Goal: Transaction & Acquisition: Purchase product/service

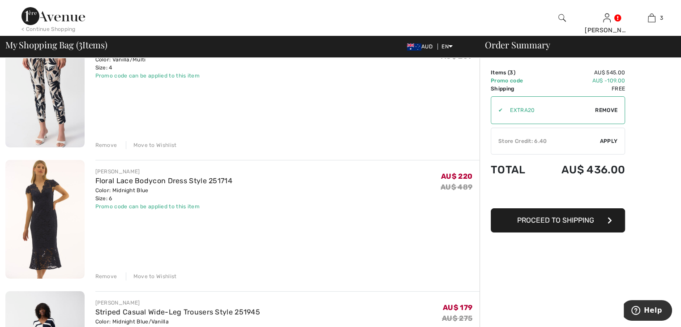
scroll to position [45, 0]
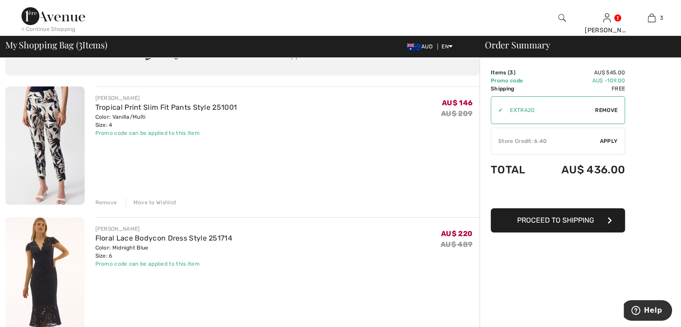
click at [167, 201] on div "Move to Wishlist" at bounding box center [151, 202] width 51 height 8
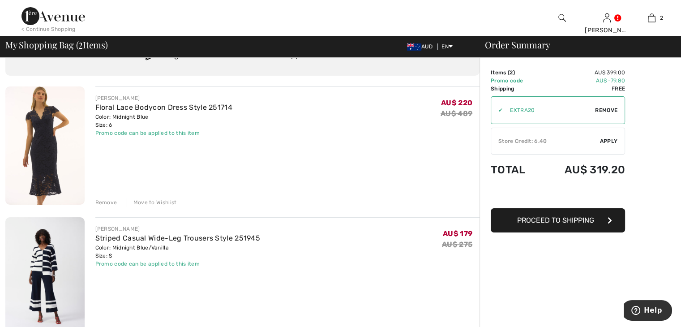
click at [48, 21] on img at bounding box center [53, 16] width 64 height 18
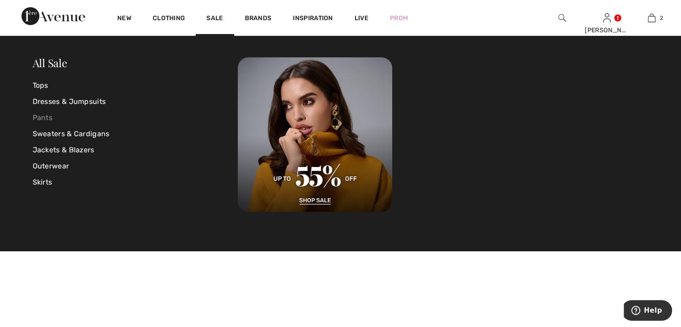
click at [38, 120] on link "Pants" at bounding box center [136, 118] width 206 height 16
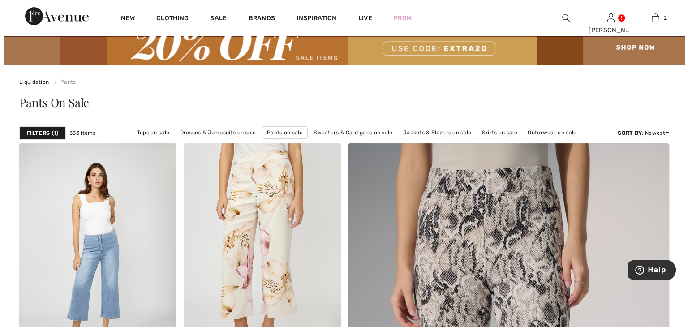
scroll to position [45, 0]
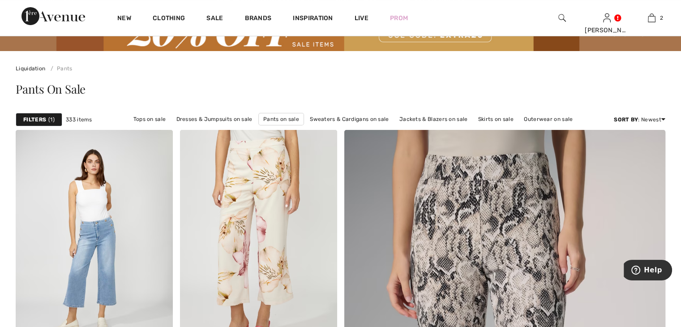
click at [38, 121] on strong "Filters" at bounding box center [34, 120] width 23 height 8
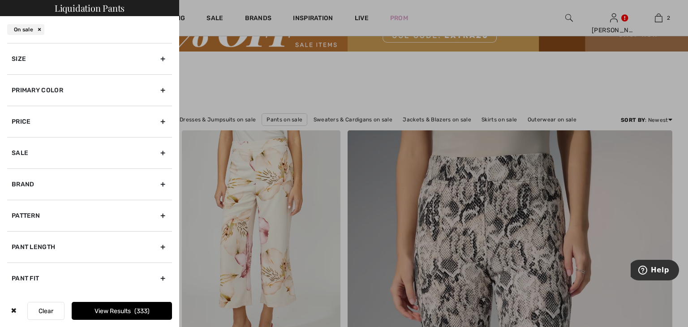
click at [47, 276] on div "Pant Fit" at bounding box center [89, 277] width 165 height 31
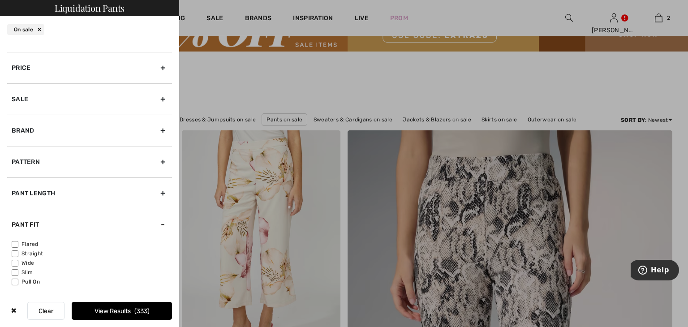
scroll to position [56, 0]
click at [31, 259] on label "Wide" at bounding box center [92, 261] width 160 height 8
click at [18, 259] on input"] "Wide" at bounding box center [15, 260] width 7 height 7
checkbox input"] "true"
click at [116, 310] on button "View Results 87" at bounding box center [122, 311] width 100 height 18
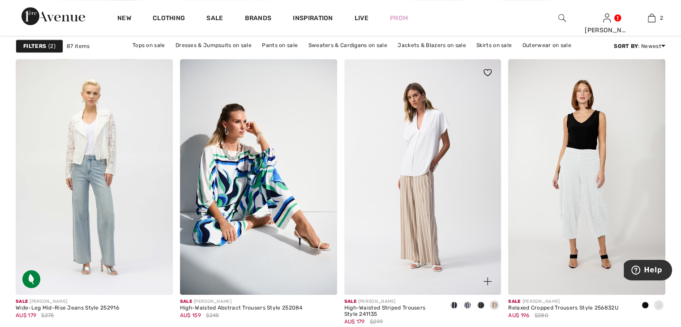
scroll to position [716, 0]
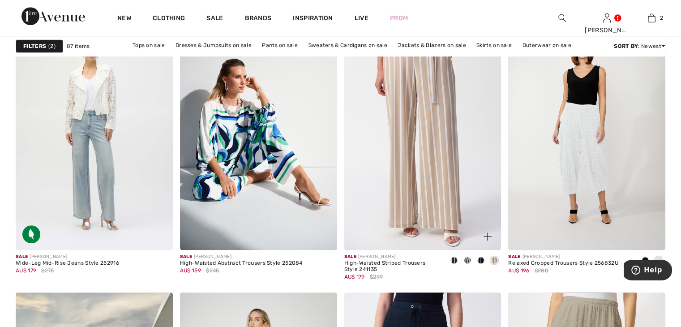
click at [467, 260] on span at bounding box center [467, 260] width 7 height 7
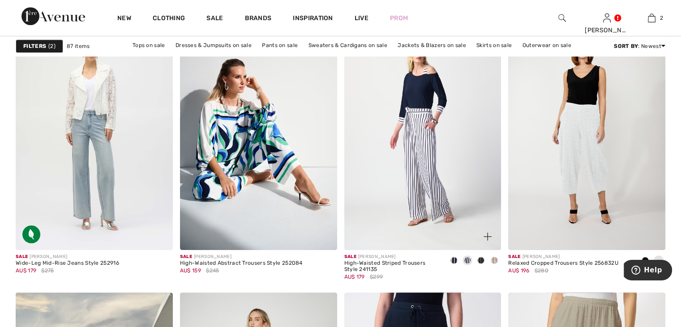
click at [497, 261] on span at bounding box center [494, 260] width 7 height 7
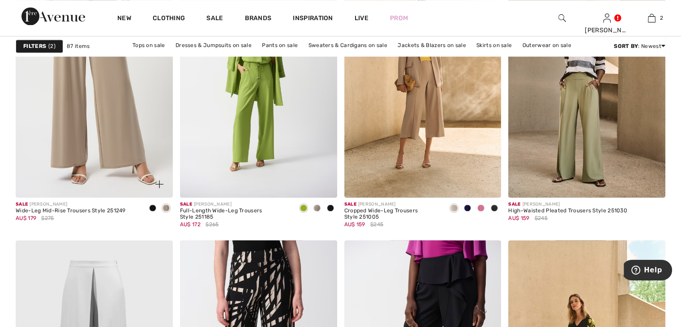
scroll to position [1433, 0]
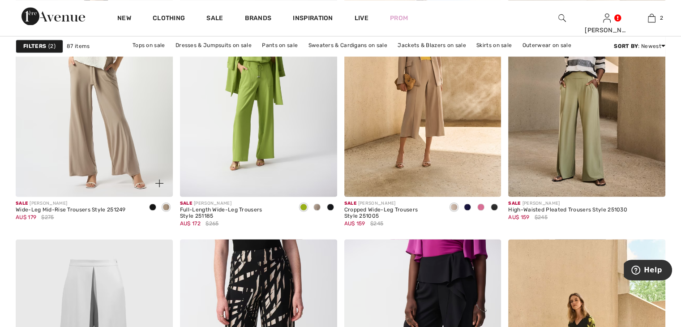
click at [150, 206] on span at bounding box center [152, 206] width 7 height 7
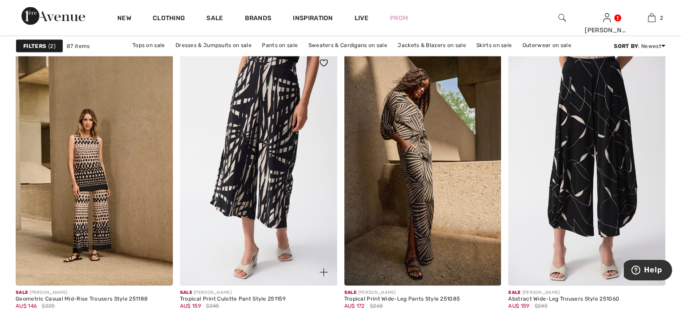
scroll to position [1880, 0]
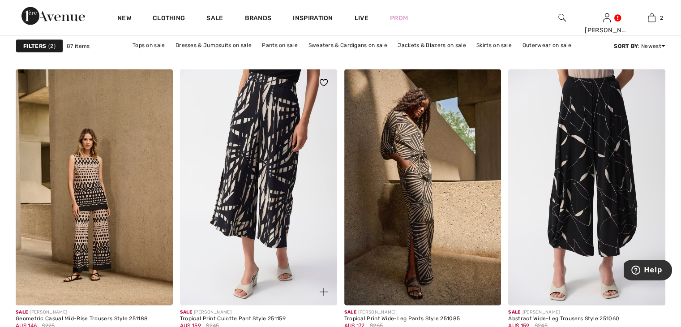
click at [259, 158] on img at bounding box center [258, 186] width 157 height 235
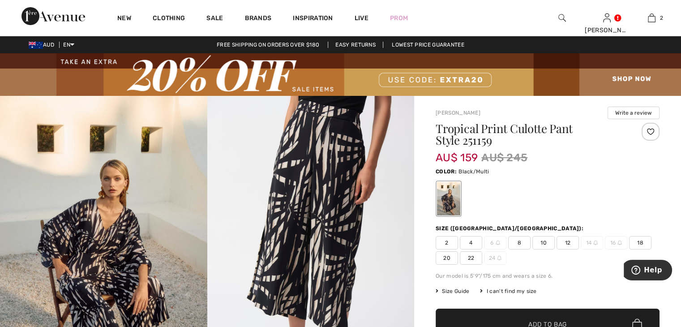
click at [652, 133] on div at bounding box center [651, 132] width 18 height 18
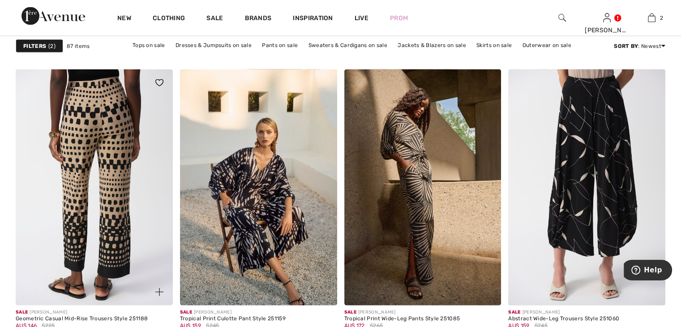
scroll to position [1925, 0]
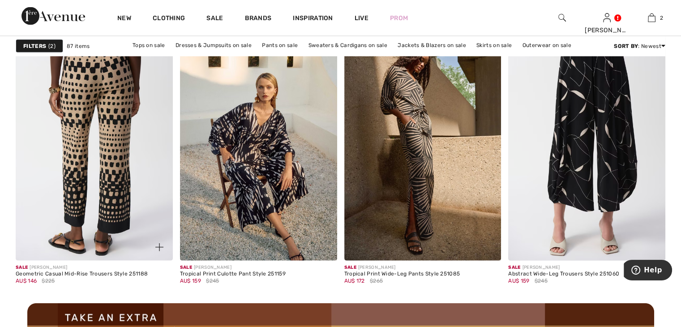
click at [117, 168] on img at bounding box center [94, 142] width 157 height 235
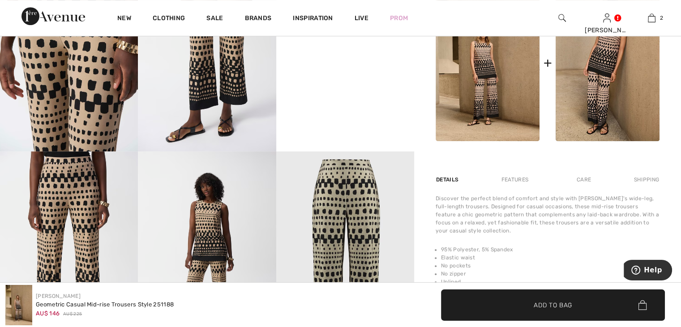
scroll to position [313, 0]
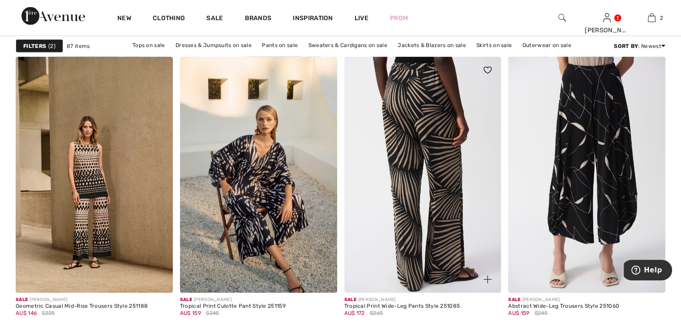
scroll to position [1880, 0]
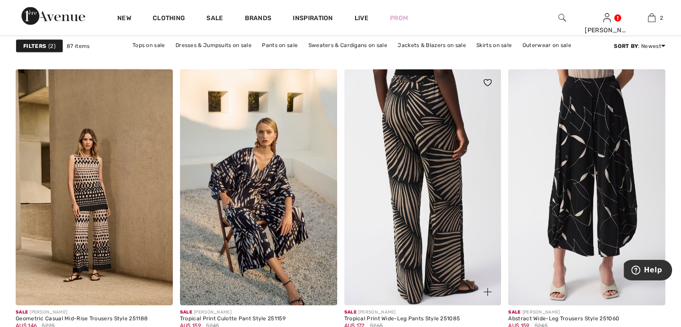
click at [411, 125] on img at bounding box center [422, 186] width 157 height 235
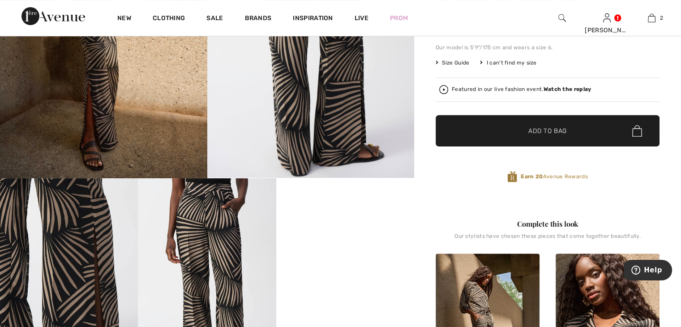
scroll to position [313, 0]
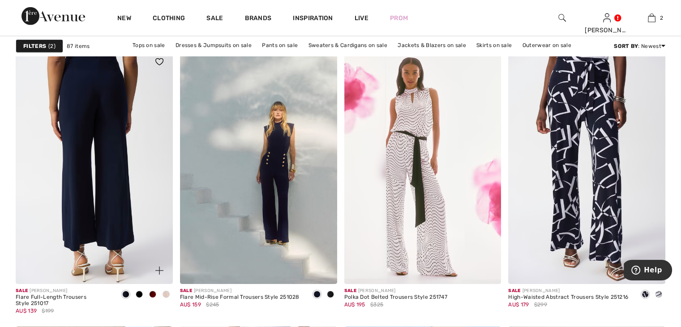
scroll to position [2910, 0]
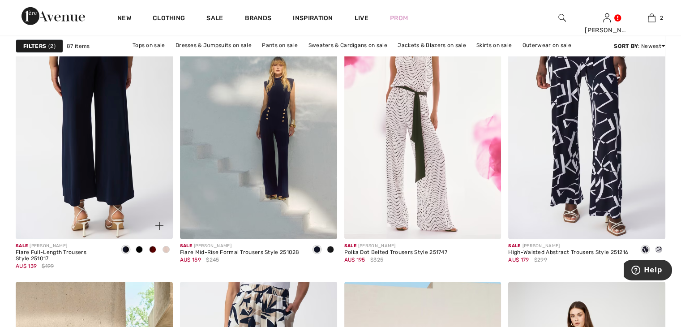
click at [91, 117] on img at bounding box center [94, 121] width 157 height 235
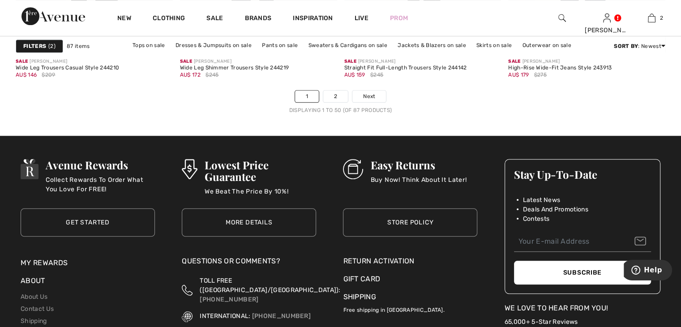
scroll to position [4209, 0]
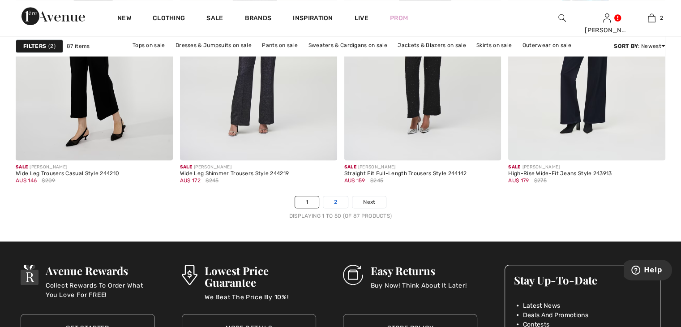
click at [332, 197] on link "2" at bounding box center [335, 202] width 25 height 12
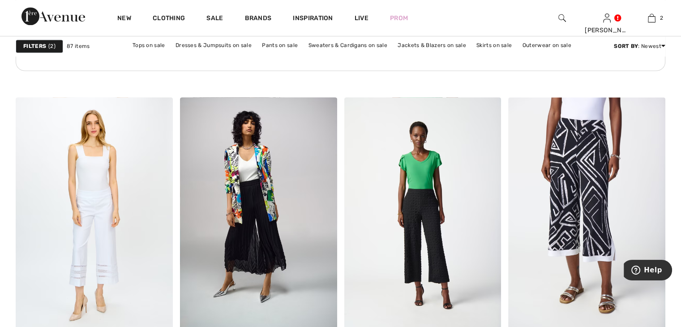
scroll to position [1388, 0]
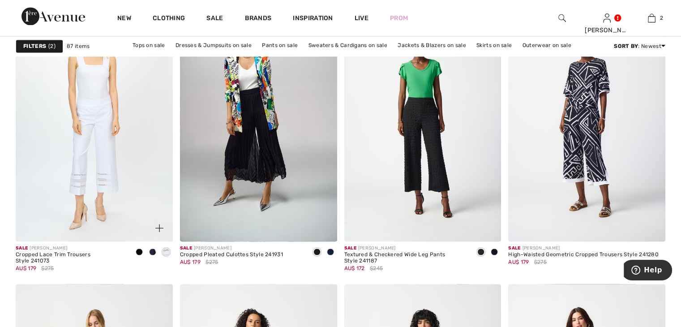
click at [152, 252] on span at bounding box center [152, 251] width 7 height 7
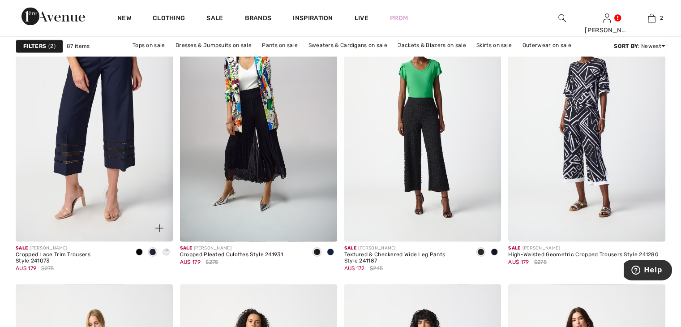
click at [103, 138] on img at bounding box center [94, 123] width 157 height 235
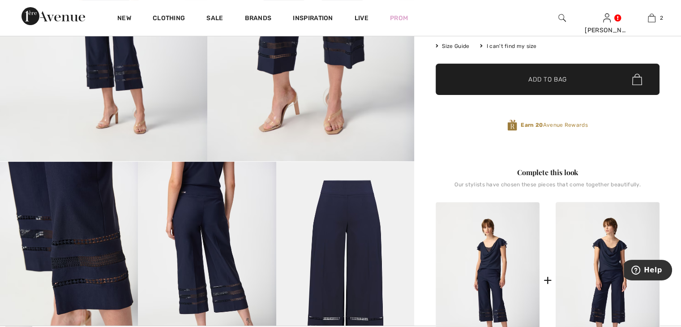
scroll to position [313, 0]
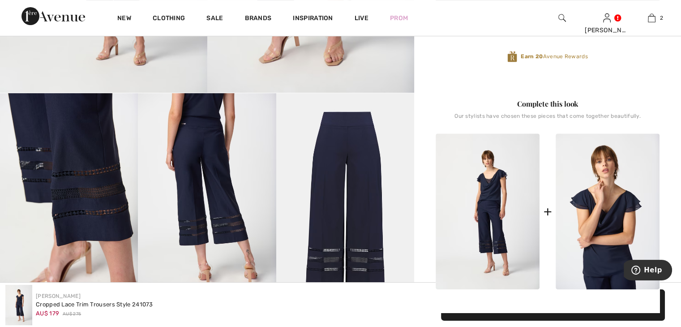
click at [621, 188] on img at bounding box center [608, 211] width 104 height 156
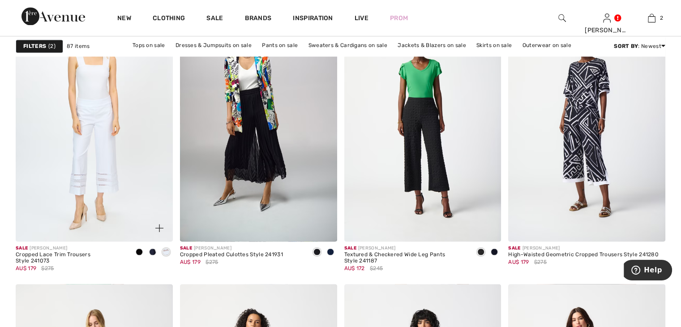
click at [136, 251] on span at bounding box center [139, 251] width 7 height 7
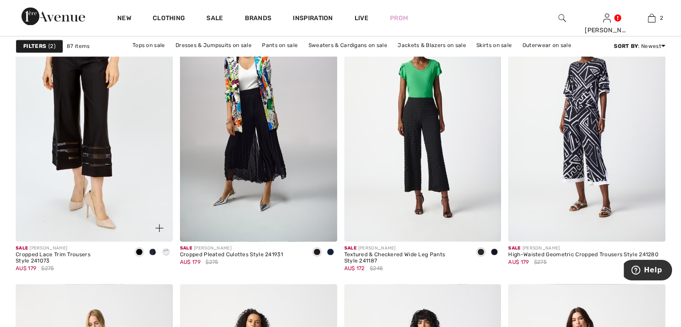
click at [153, 252] on span at bounding box center [152, 251] width 7 height 7
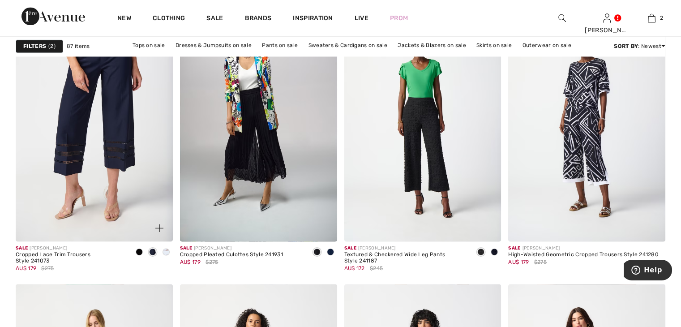
click at [104, 143] on img at bounding box center [94, 123] width 157 height 235
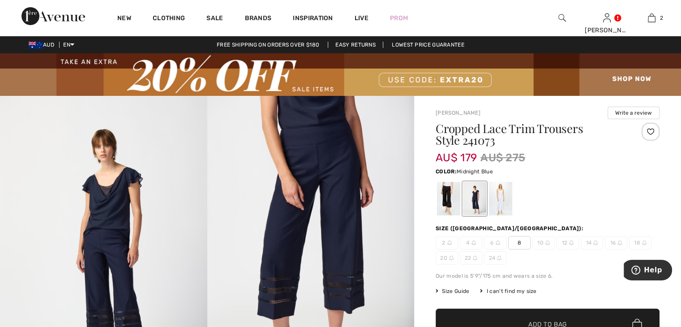
click at [647, 132] on div at bounding box center [651, 132] width 18 height 18
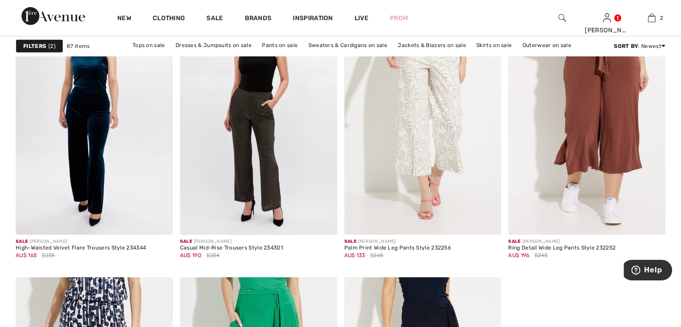
scroll to position [2821, 0]
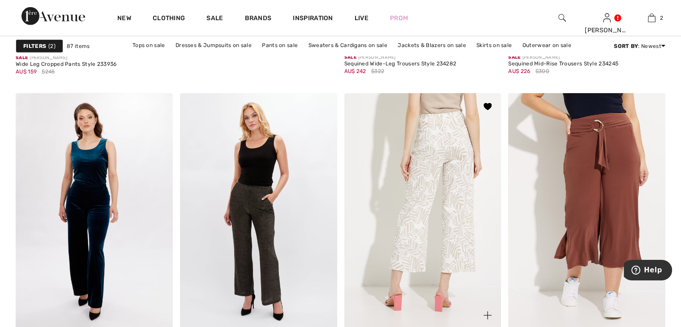
click at [424, 169] on img at bounding box center [422, 210] width 157 height 235
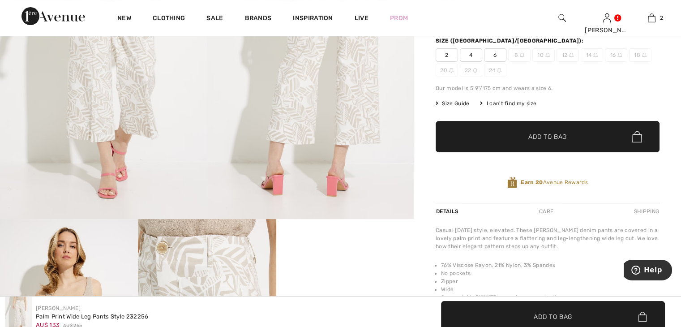
scroll to position [179, 0]
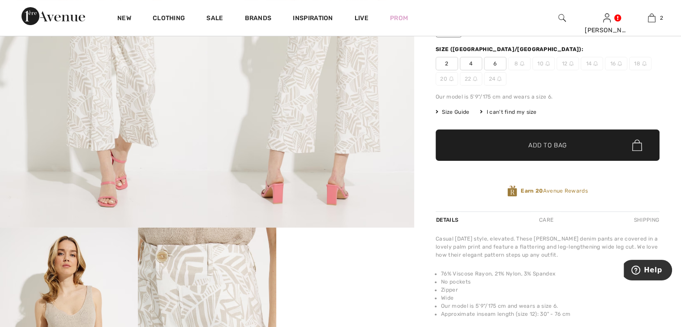
click at [470, 64] on span "4" at bounding box center [471, 63] width 22 height 13
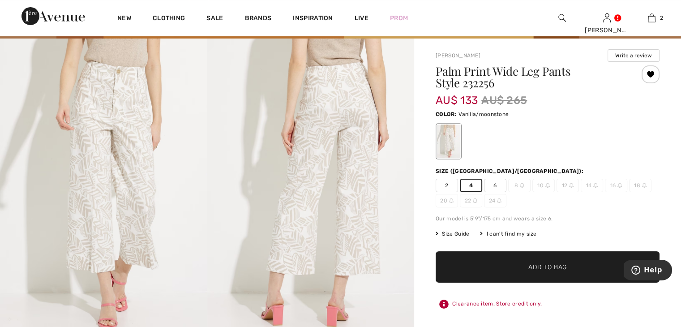
scroll to position [0, 0]
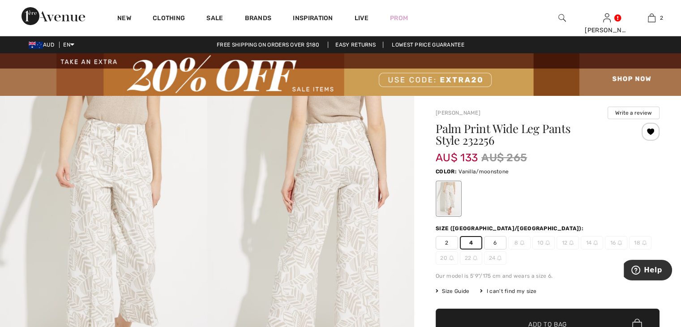
click at [533, 320] on span "Add to Bag" at bounding box center [547, 324] width 39 height 9
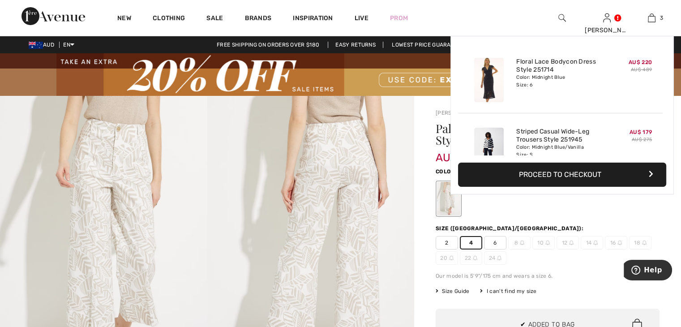
scroll to position [97, 0]
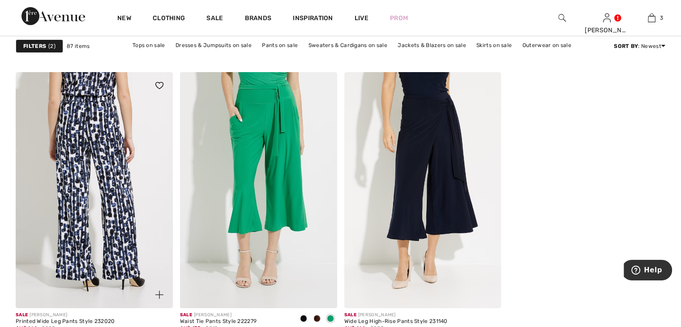
scroll to position [3134, 0]
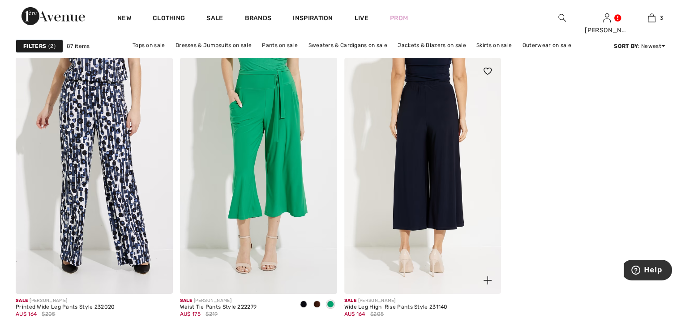
click at [427, 170] on img at bounding box center [422, 175] width 157 height 235
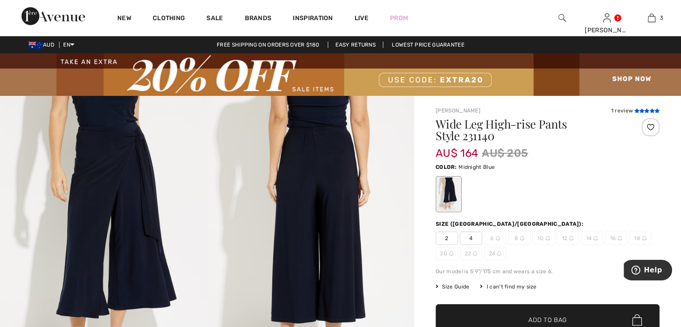
click at [642, 110] on icon at bounding box center [641, 110] width 5 height 4
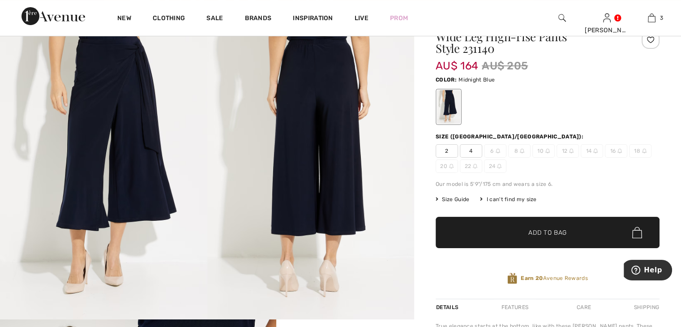
scroll to position [45, 0]
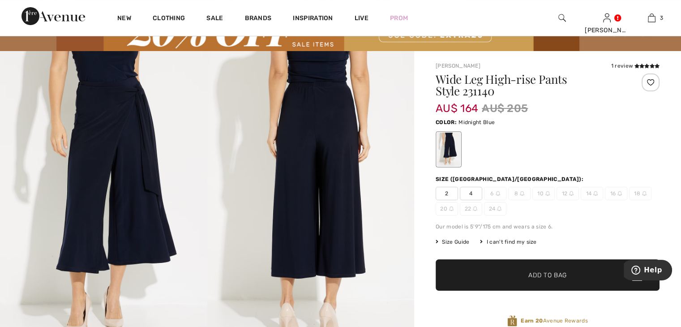
click at [472, 193] on span "4" at bounding box center [471, 193] width 22 height 13
click at [504, 277] on span "✔ Added to Bag Add to Bag" at bounding box center [548, 274] width 224 height 31
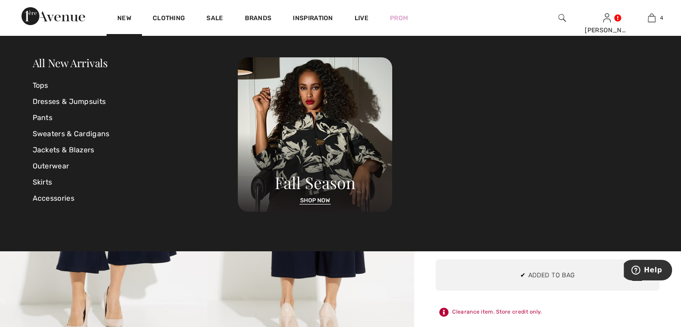
scroll to position [167, 0]
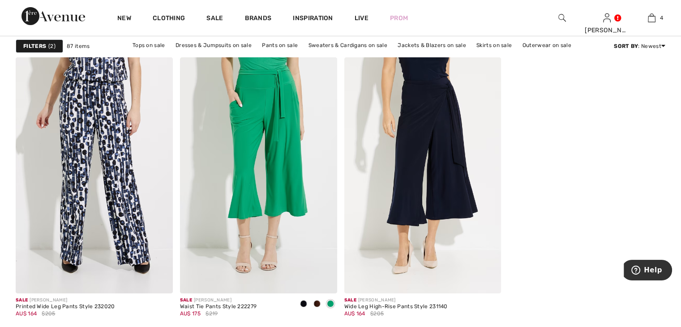
scroll to position [3134, 0]
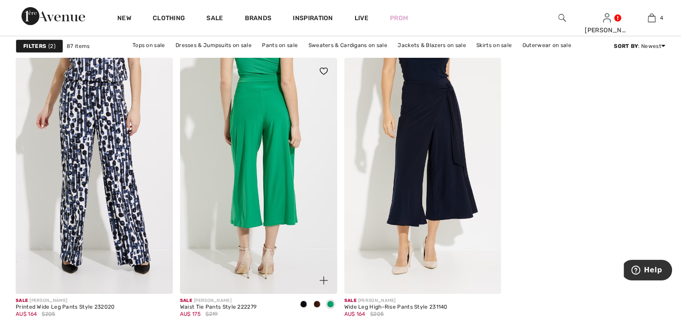
click at [269, 133] on img at bounding box center [258, 175] width 157 height 235
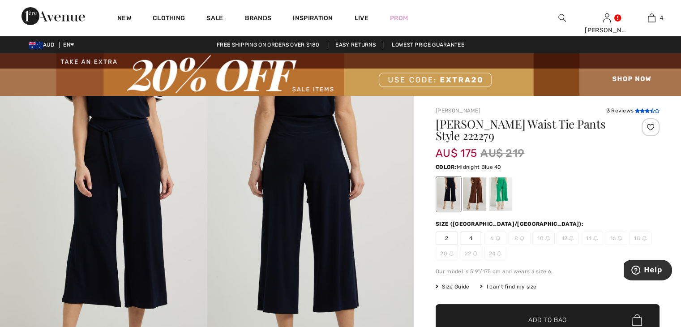
click at [647, 109] on icon at bounding box center [647, 110] width 5 height 4
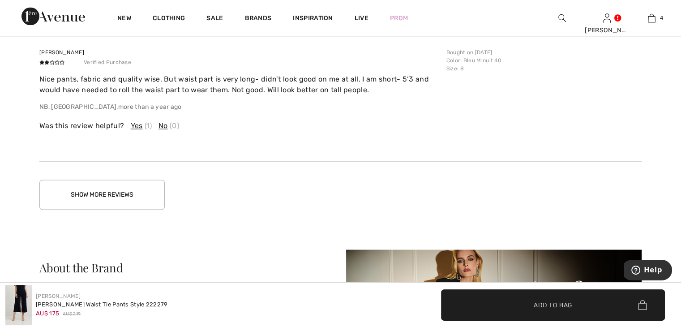
scroll to position [1454, 0]
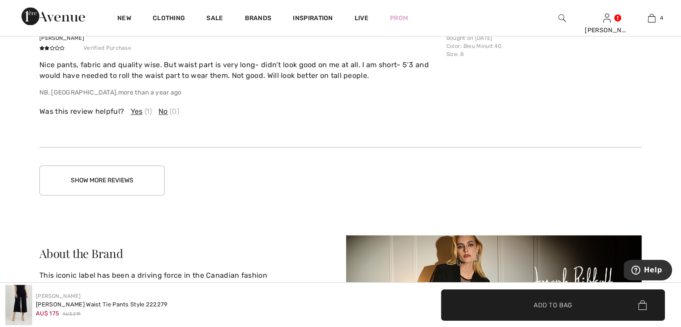
click at [106, 185] on button "Show More Reviews" at bounding box center [101, 180] width 125 height 30
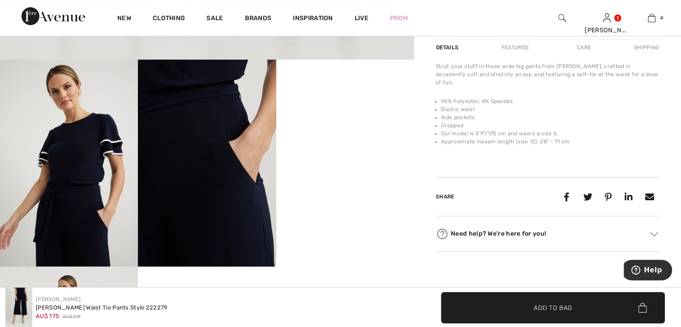
scroll to position [380, 0]
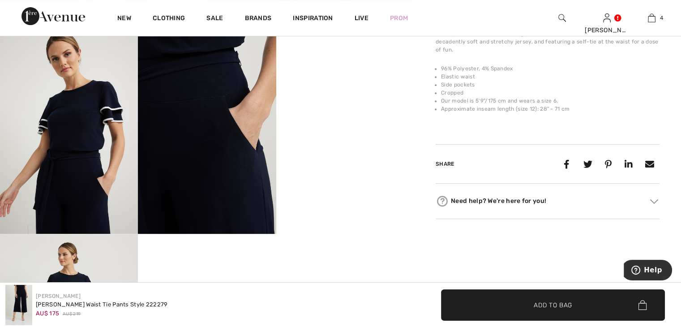
click at [68, 136] on img at bounding box center [69, 130] width 138 height 207
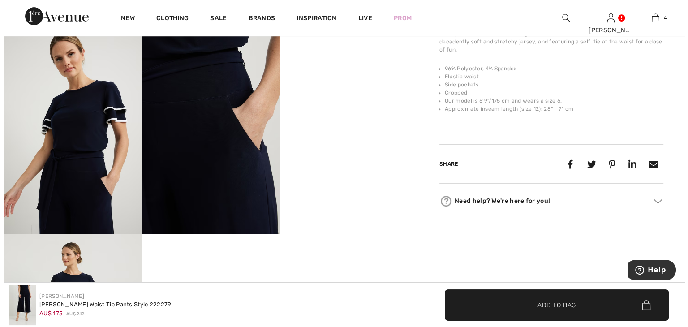
scroll to position [385, 0]
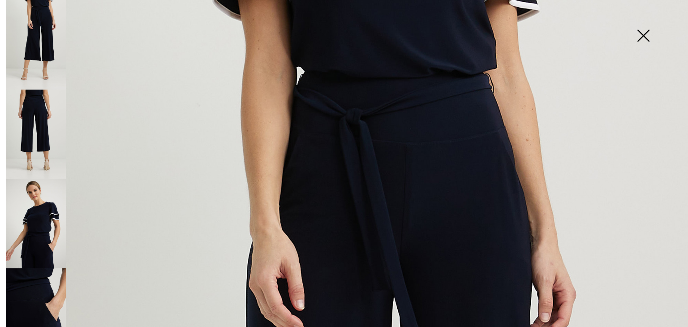
click at [36, 208] on img at bounding box center [36, 224] width 60 height 90
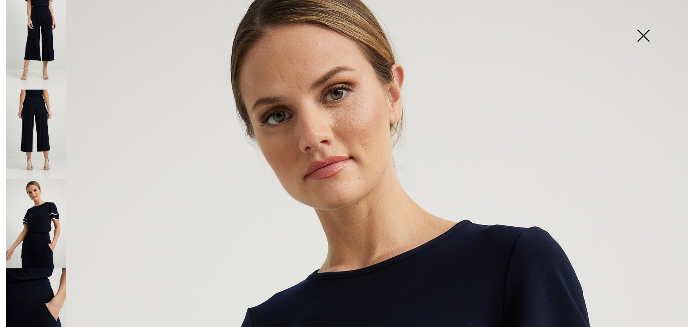
scroll to position [0, 0]
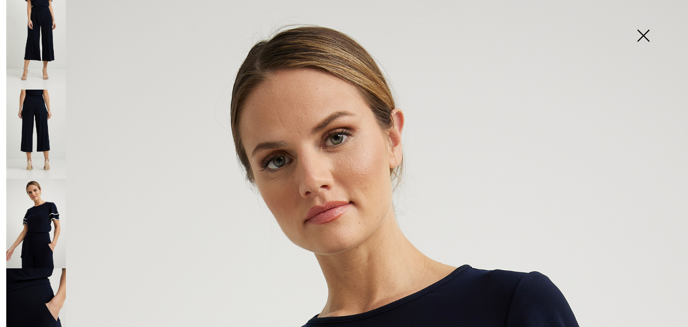
click at [647, 36] on img at bounding box center [643, 36] width 45 height 46
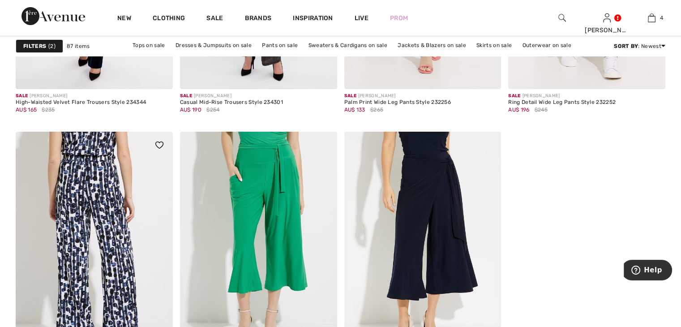
scroll to position [3044, 0]
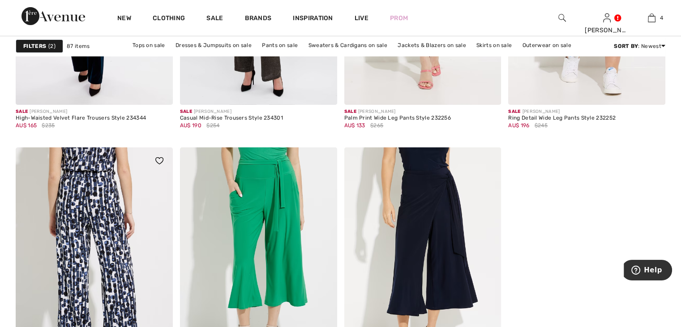
click at [97, 217] on img at bounding box center [94, 264] width 157 height 235
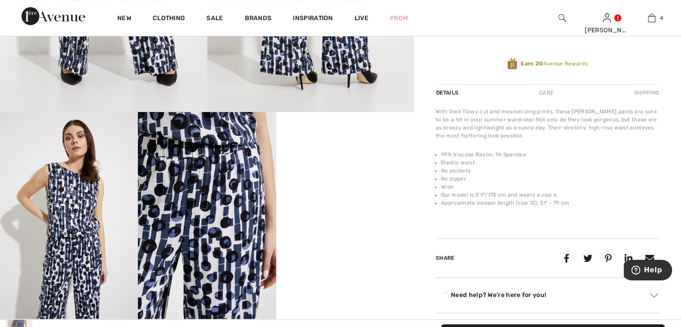
scroll to position [313, 0]
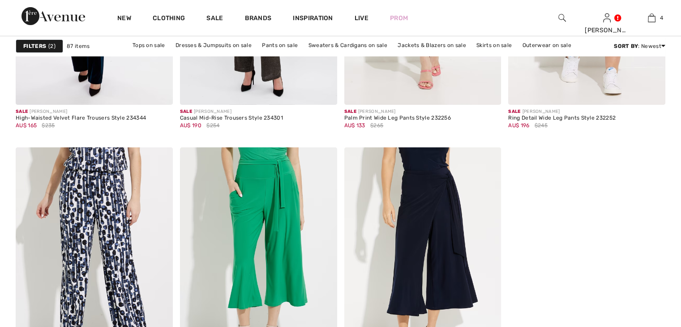
click at [554, 18] on div at bounding box center [561, 18] width 45 height 36
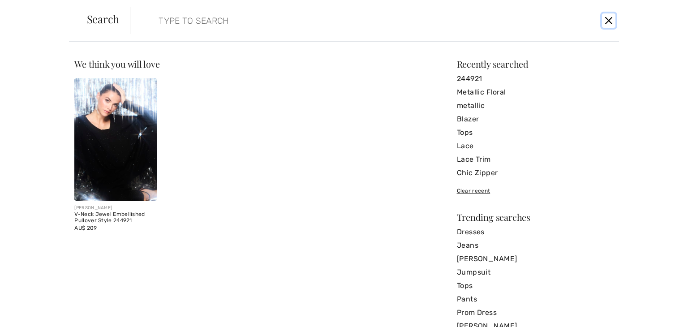
click at [609, 21] on button "Close" at bounding box center [608, 20] width 13 height 14
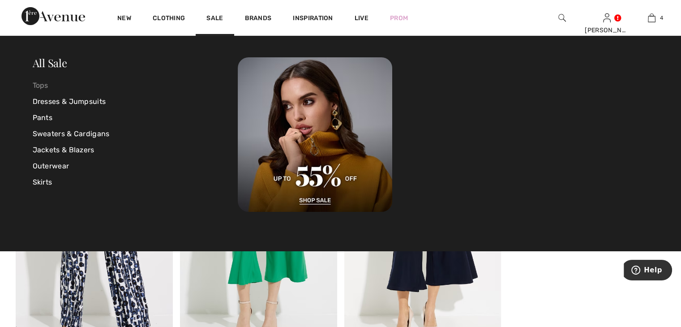
click at [40, 85] on link "Tops" at bounding box center [136, 85] width 206 height 16
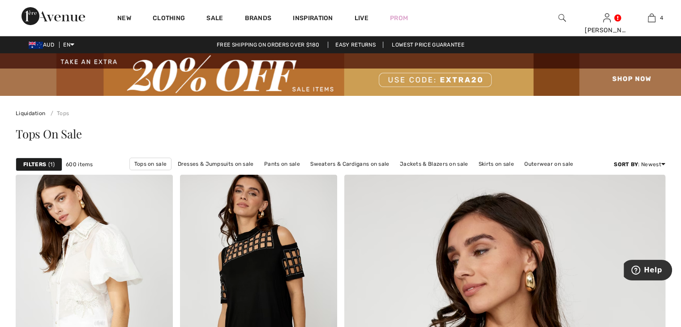
click at [45, 165] on strong "Filters" at bounding box center [34, 164] width 23 height 8
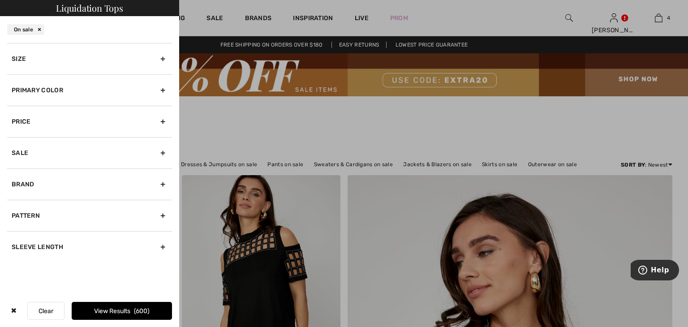
click at [81, 93] on div "Primary Color" at bounding box center [89, 89] width 165 height 31
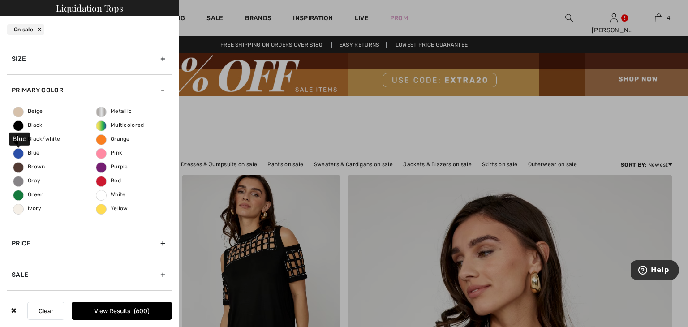
click at [29, 153] on span "Blue" at bounding box center [26, 153] width 26 height 6
click at [0, 0] on input "Blue" at bounding box center [0, 0] width 0 height 0
click at [133, 312] on button "View Results 136" at bounding box center [122, 311] width 100 height 18
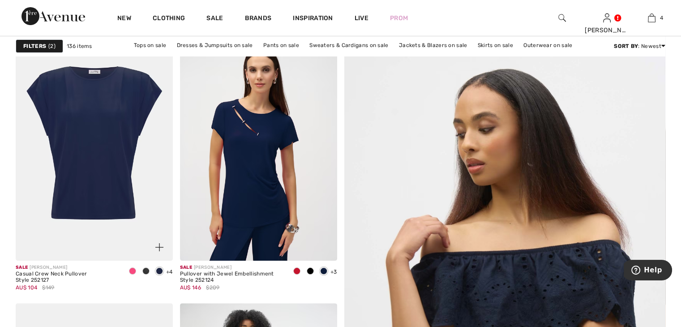
scroll to position [134, 0]
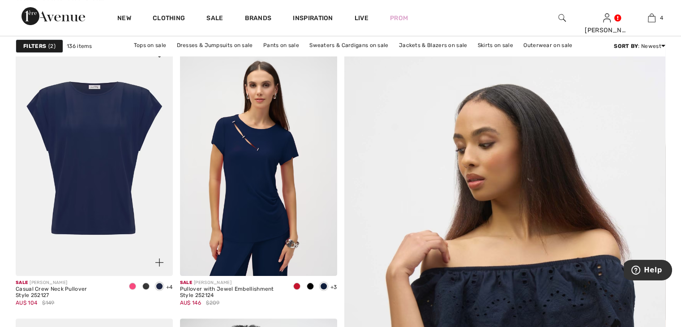
click at [105, 117] on img at bounding box center [94, 157] width 157 height 235
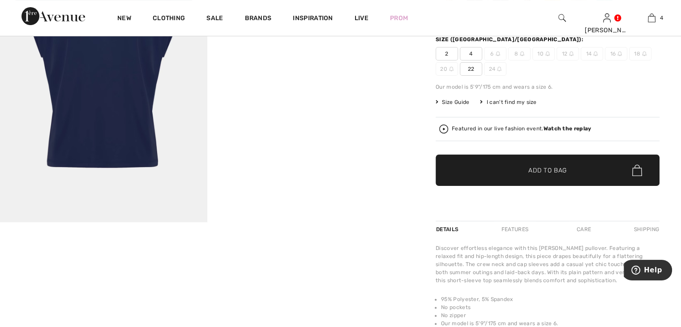
scroll to position [90, 0]
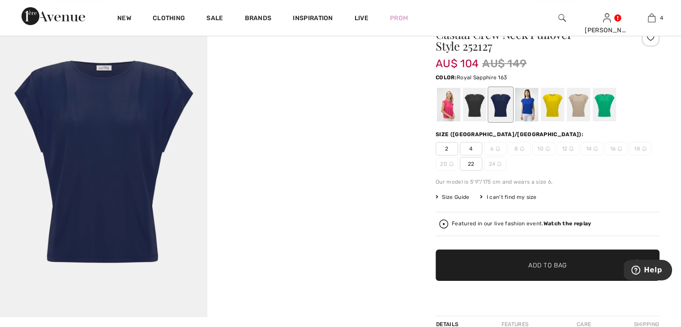
click at [532, 109] on div at bounding box center [526, 105] width 23 height 34
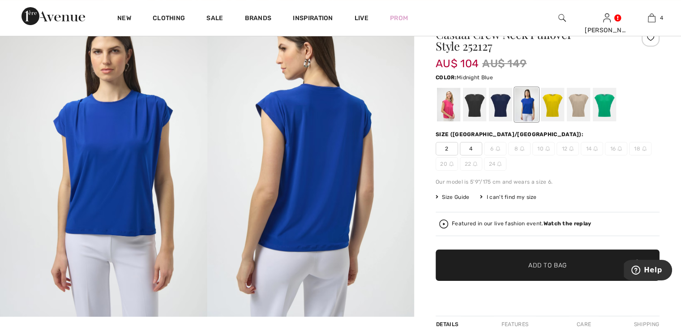
click at [500, 106] on div at bounding box center [500, 105] width 23 height 34
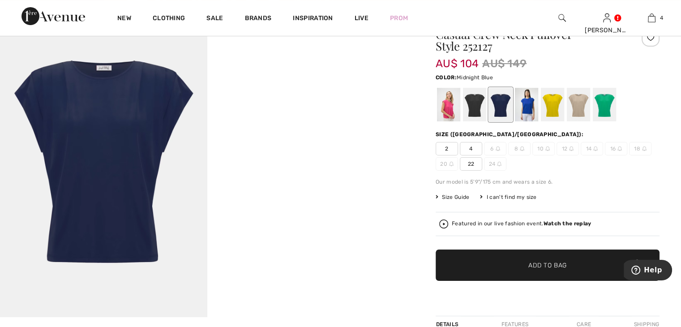
click at [446, 149] on span "2" at bounding box center [447, 148] width 22 height 13
click at [526, 264] on span "✔ Added to Bag" at bounding box center [534, 265] width 55 height 9
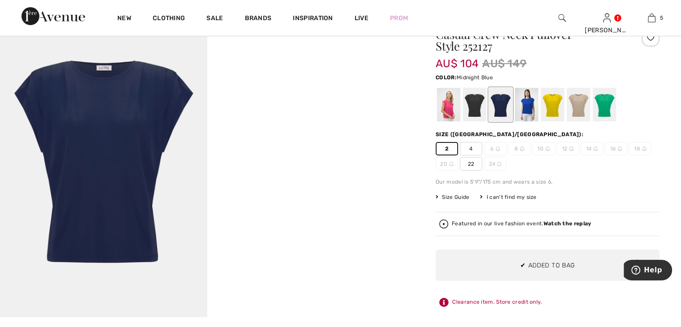
scroll to position [0, 0]
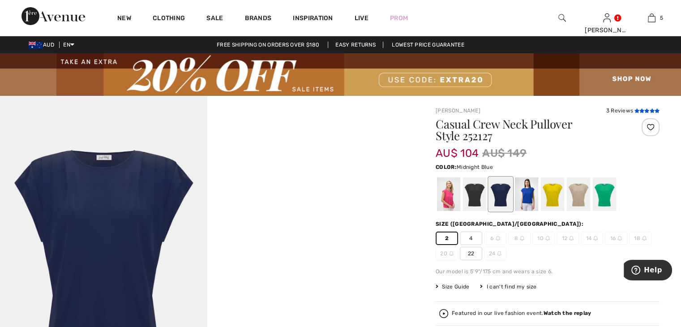
click at [641, 110] on icon at bounding box center [641, 110] width 5 height 4
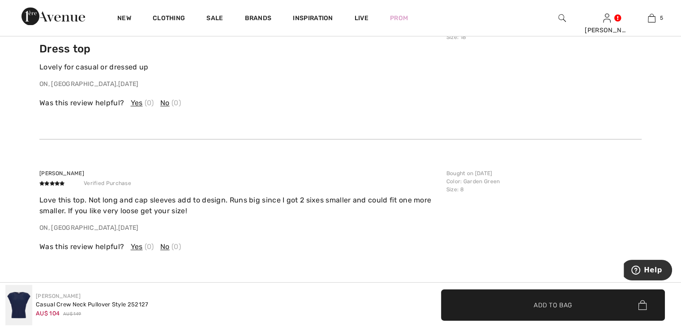
scroll to position [1433, 0]
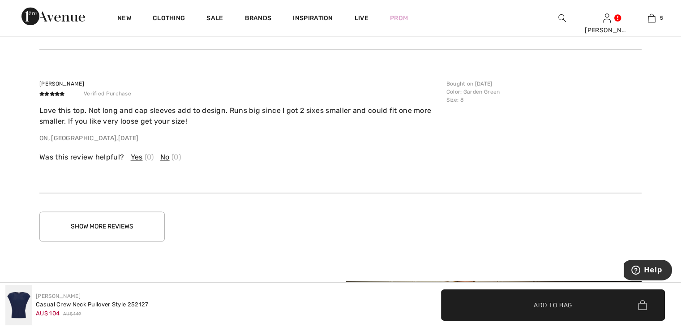
click at [143, 222] on button "Show More Reviews" at bounding box center [101, 226] width 125 height 30
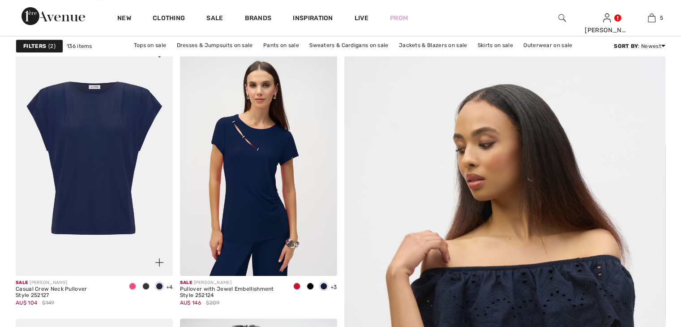
click at [70, 142] on img at bounding box center [94, 157] width 157 height 235
click at [261, 155] on img at bounding box center [258, 157] width 157 height 235
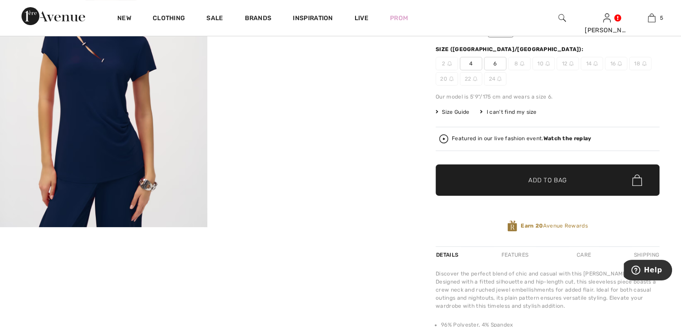
scroll to position [45, 0]
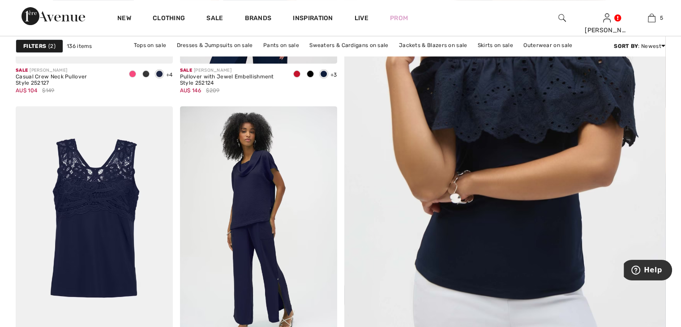
scroll to position [403, 0]
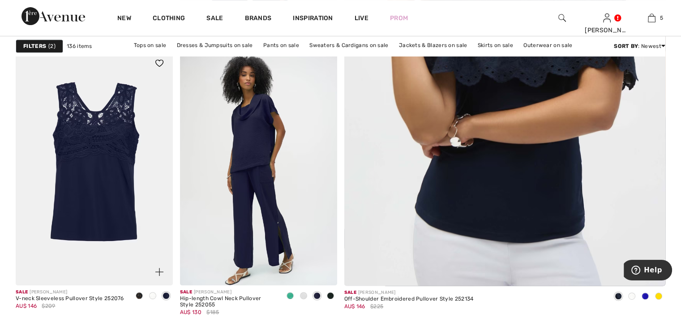
click at [79, 167] on img at bounding box center [94, 167] width 157 height 235
click at [249, 143] on img at bounding box center [258, 167] width 157 height 235
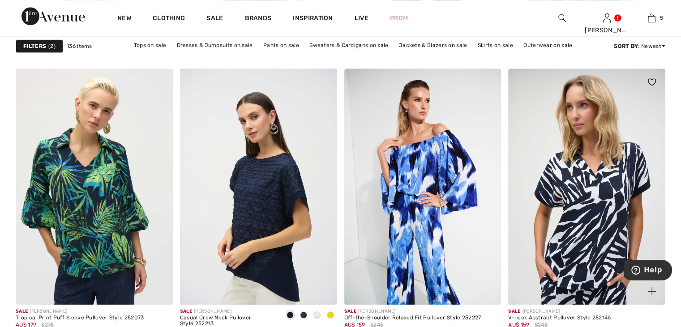
scroll to position [1030, 0]
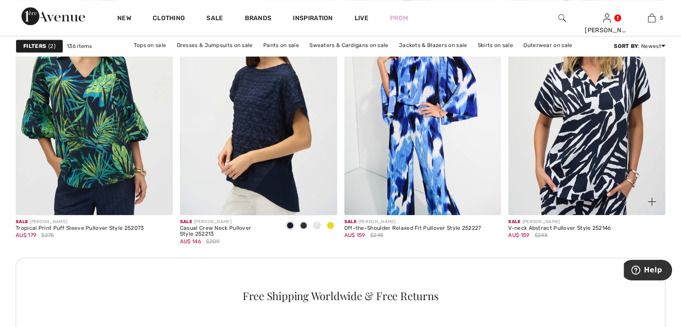
click at [574, 135] on img at bounding box center [586, 96] width 157 height 235
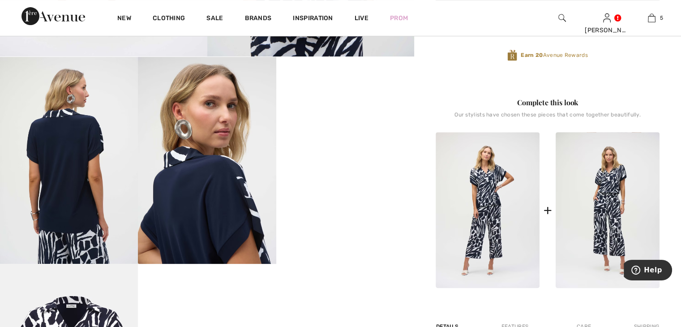
scroll to position [403, 0]
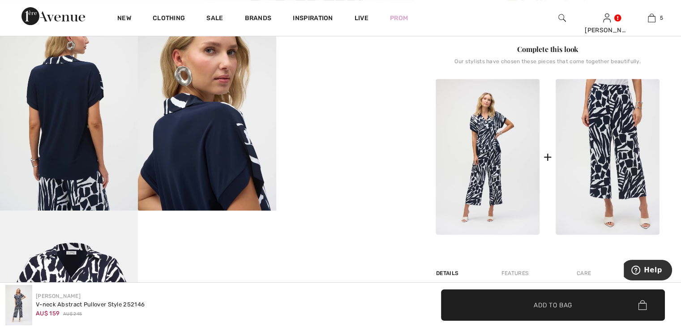
click at [620, 149] on img at bounding box center [608, 157] width 104 height 156
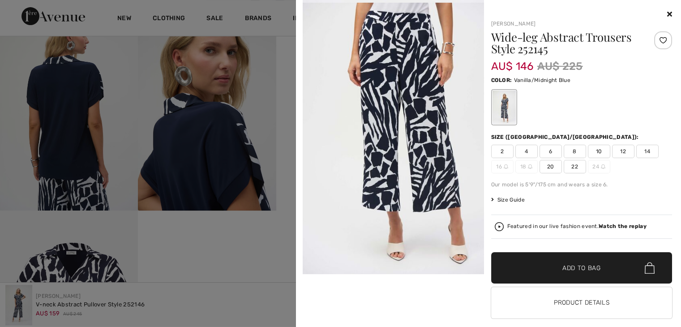
scroll to position [448, 0]
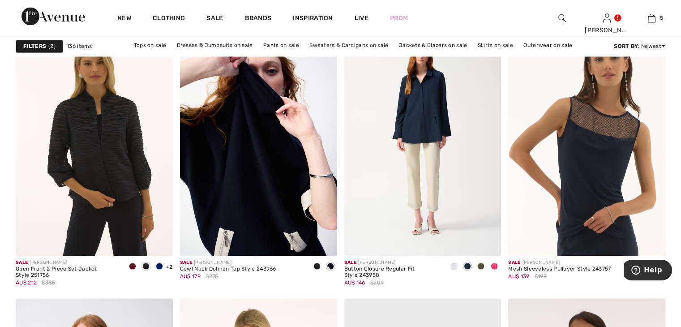
scroll to position [1388, 0]
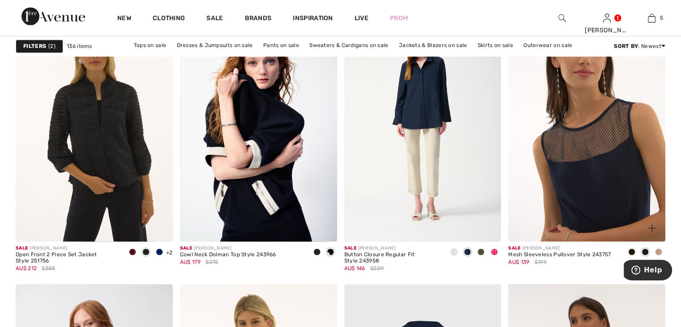
click at [607, 152] on img at bounding box center [586, 123] width 157 height 235
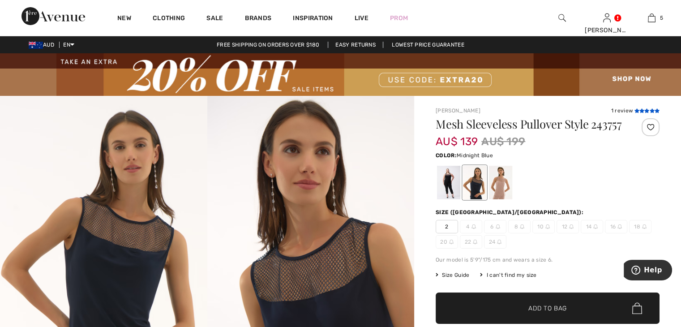
click at [655, 109] on icon at bounding box center [657, 110] width 5 height 4
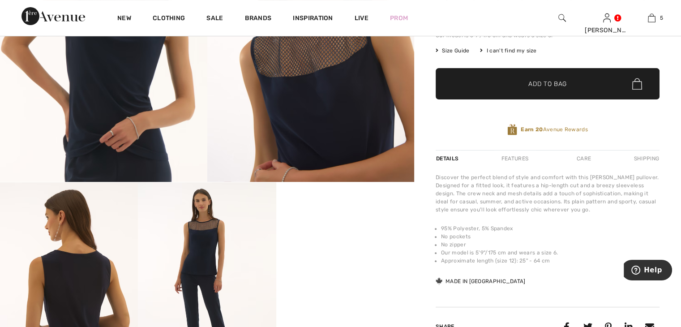
scroll to position [136, 0]
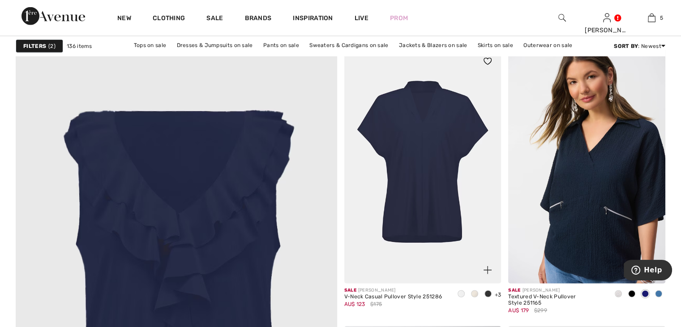
scroll to position [2283, 0]
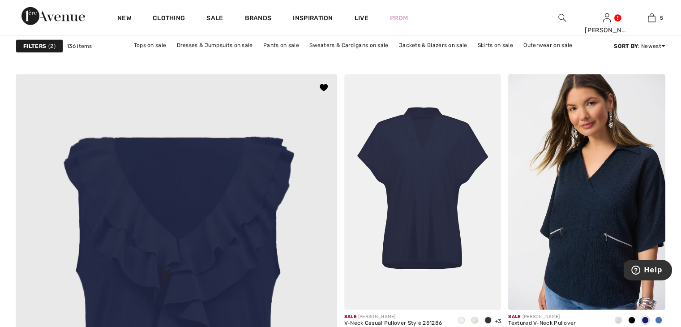
click at [435, 182] on img at bounding box center [422, 191] width 157 height 235
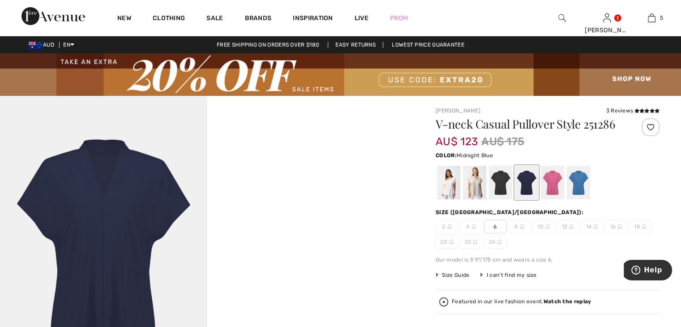
scroll to position [90, 0]
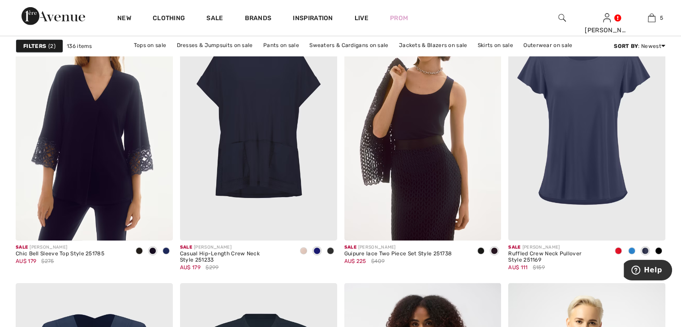
scroll to position [2910, 0]
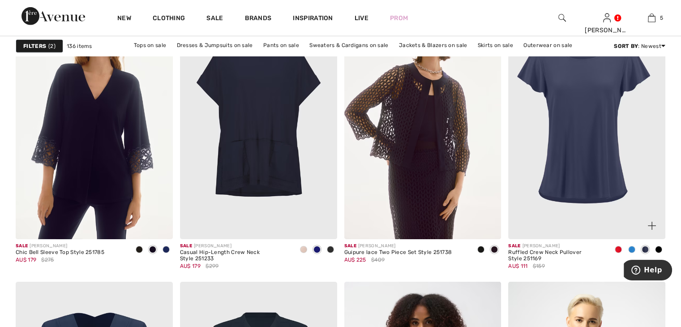
click at [591, 122] on img at bounding box center [586, 121] width 157 height 235
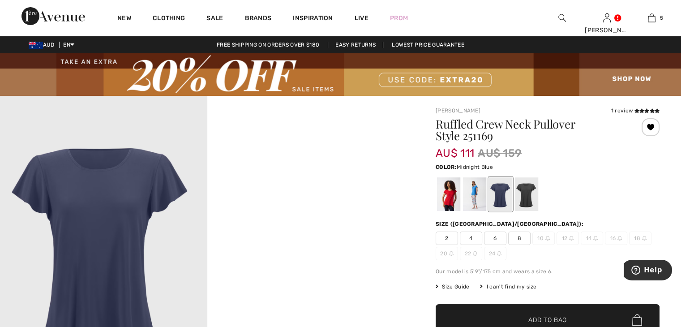
scroll to position [45, 0]
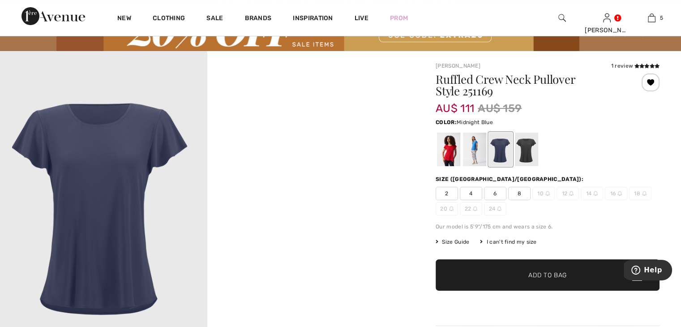
click at [450, 192] on span "2" at bounding box center [447, 193] width 22 height 13
click at [550, 273] on span "Add to Bag" at bounding box center [547, 274] width 39 height 9
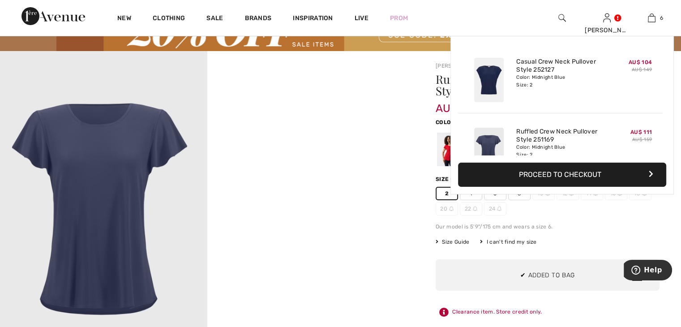
scroll to position [306, 0]
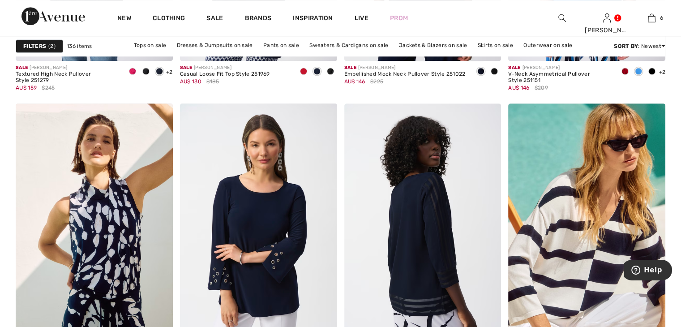
scroll to position [4119, 0]
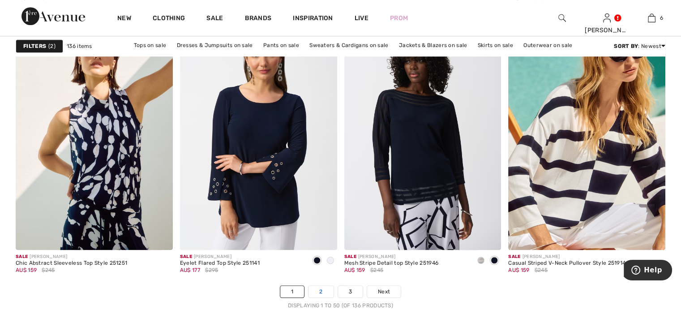
click at [324, 291] on link "2" at bounding box center [320, 292] width 25 height 12
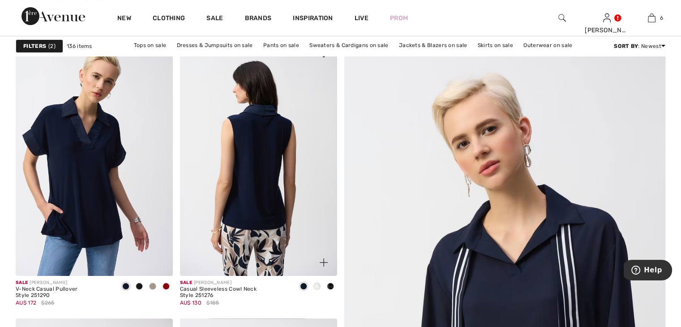
click at [265, 154] on img at bounding box center [258, 157] width 157 height 235
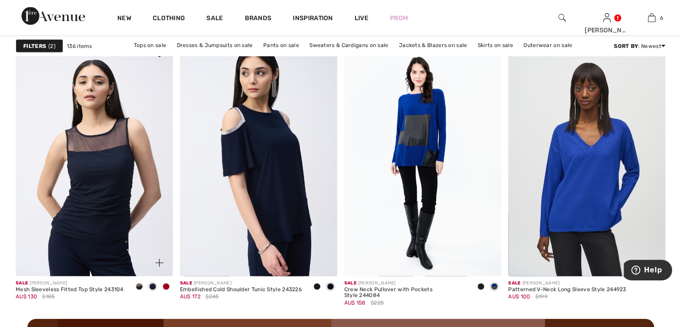
scroll to position [1925, 0]
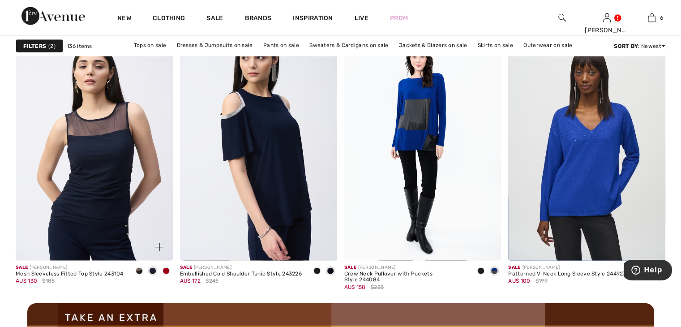
click at [86, 175] on img at bounding box center [94, 142] width 157 height 235
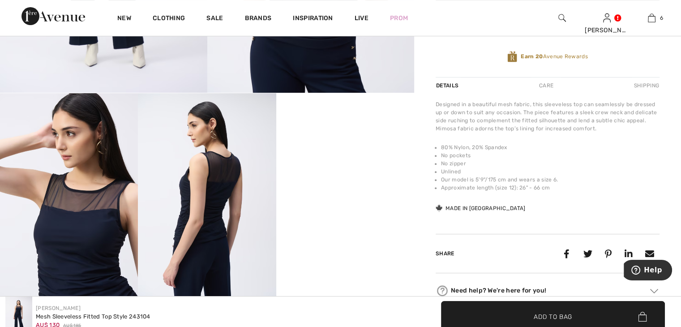
scroll to position [134, 0]
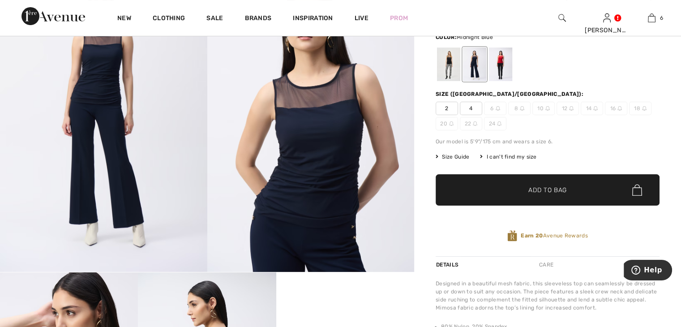
click at [443, 110] on span "2" at bounding box center [447, 108] width 22 height 13
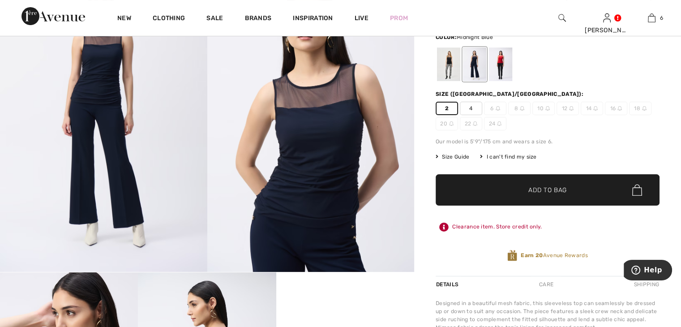
click at [492, 194] on span "✔ Added to Bag Add to Bag" at bounding box center [548, 189] width 224 height 31
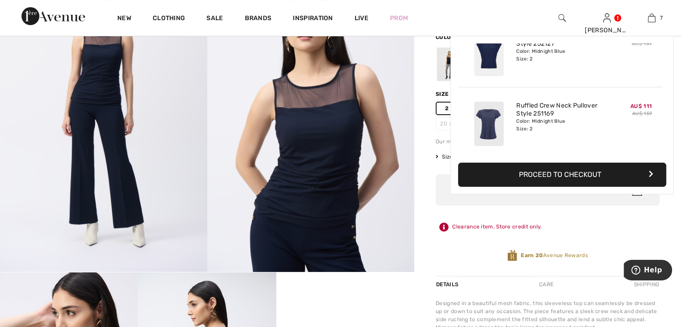
scroll to position [376, 0]
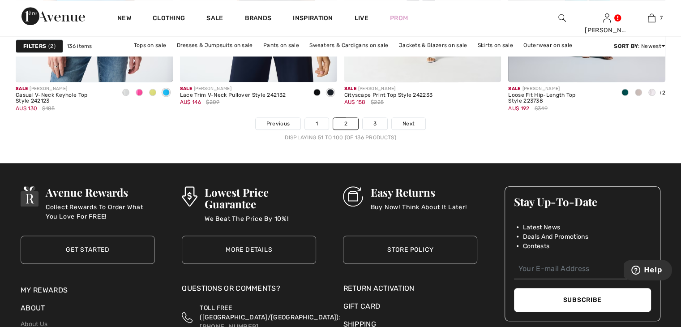
scroll to position [4298, 0]
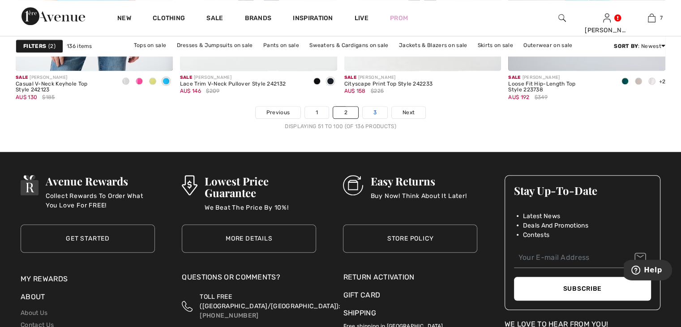
click at [373, 114] on link "3" at bounding box center [375, 113] width 25 height 12
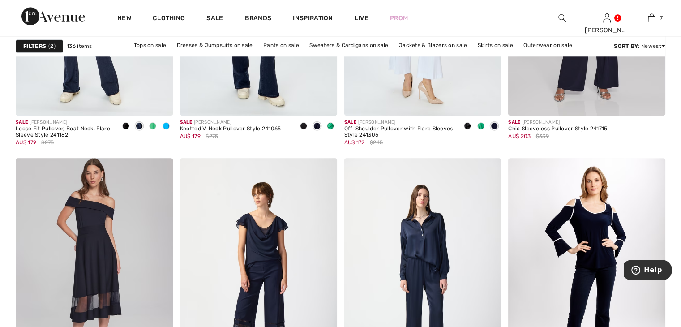
scroll to position [940, 0]
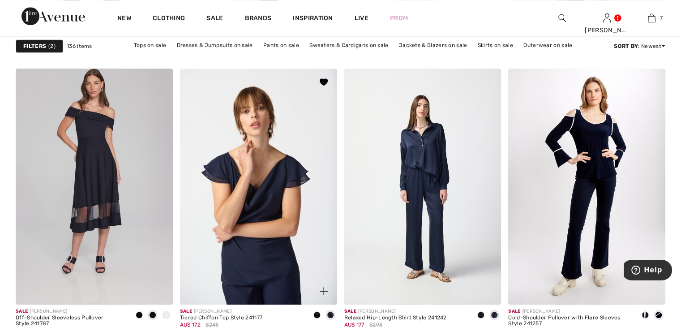
click at [238, 133] on img at bounding box center [258, 186] width 157 height 235
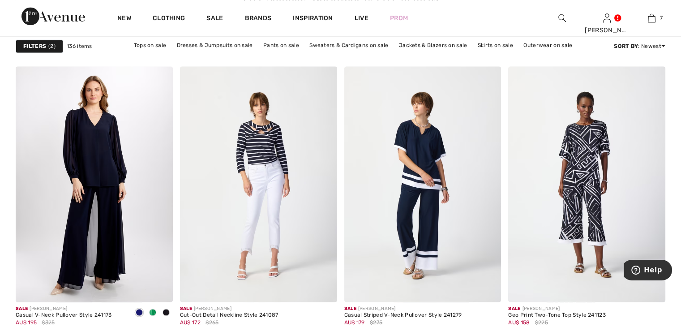
scroll to position [1343, 0]
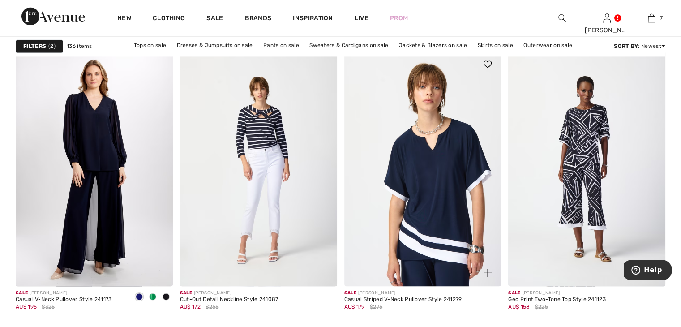
click at [448, 157] on img at bounding box center [422, 168] width 157 height 235
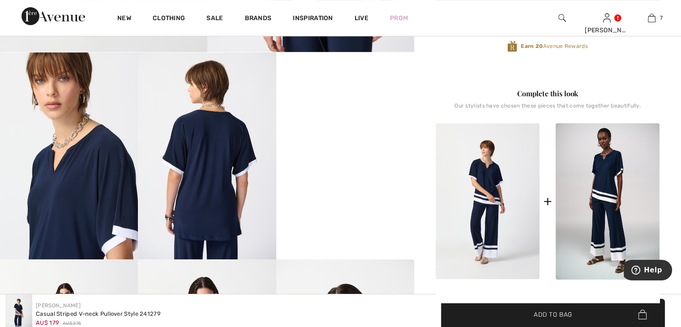
scroll to position [403, 0]
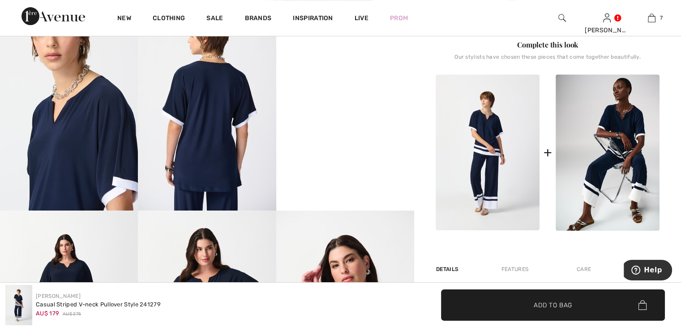
click at [602, 153] on img at bounding box center [608, 152] width 104 height 156
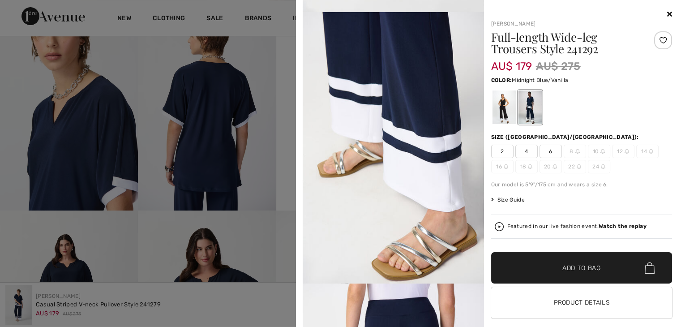
scroll to position [1075, 0]
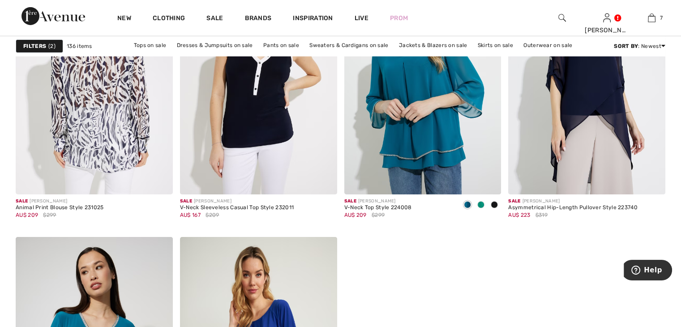
scroll to position [3134, 0]
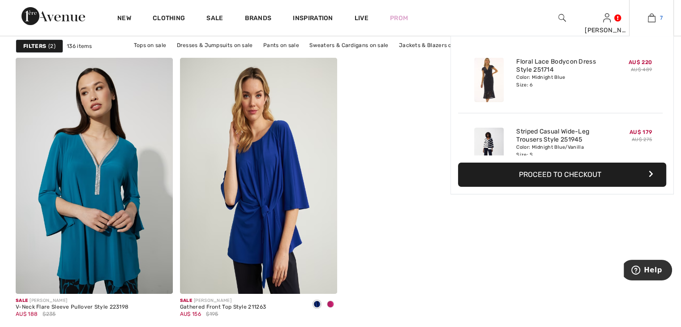
click at [652, 17] on img at bounding box center [652, 18] width 8 height 11
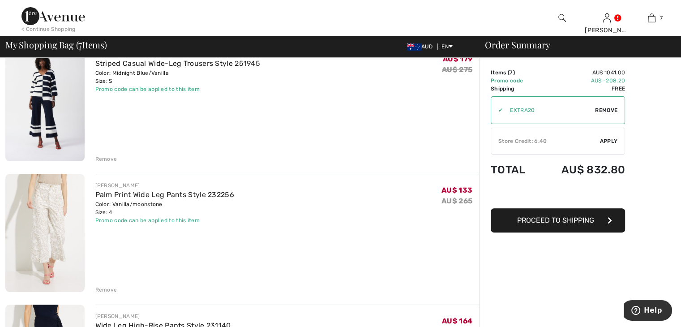
scroll to position [269, 0]
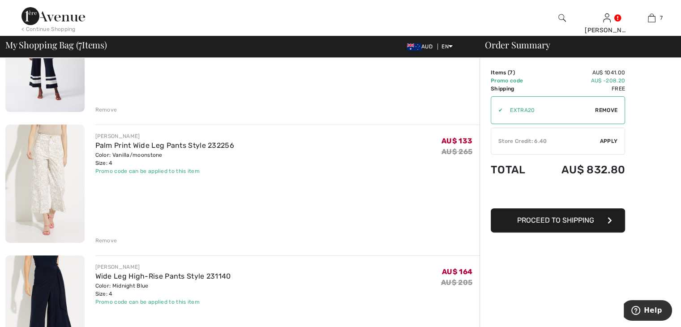
click at [106, 239] on div "Remove" at bounding box center [106, 240] width 22 height 8
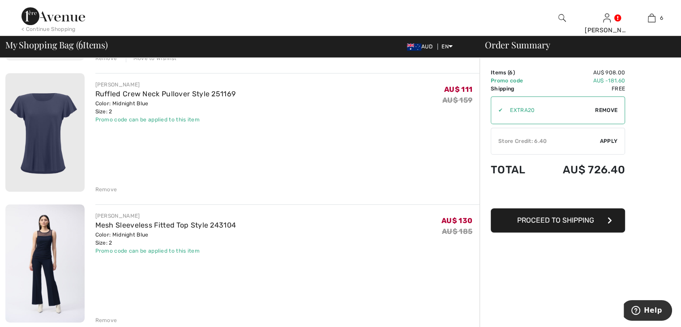
scroll to position [716, 0]
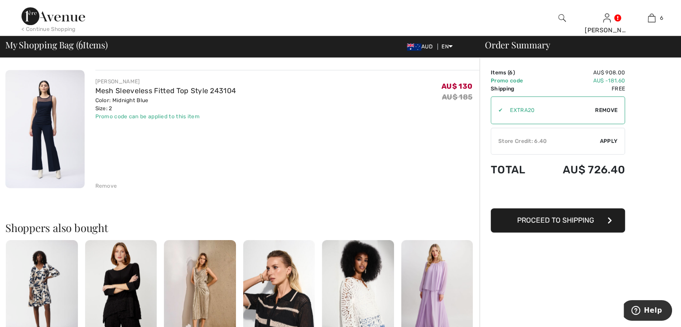
click at [107, 186] on div "Remove" at bounding box center [106, 186] width 22 height 8
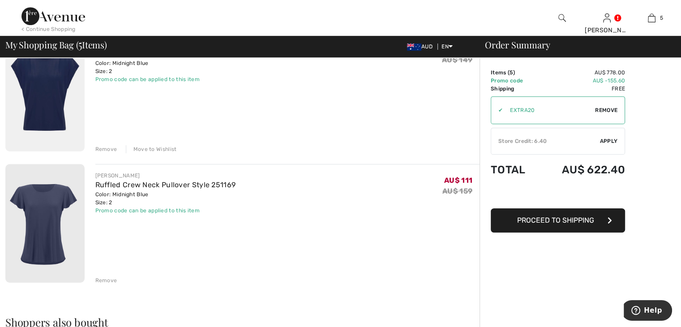
scroll to position [492, 0]
click at [106, 276] on div "Remove" at bounding box center [106, 279] width 22 height 8
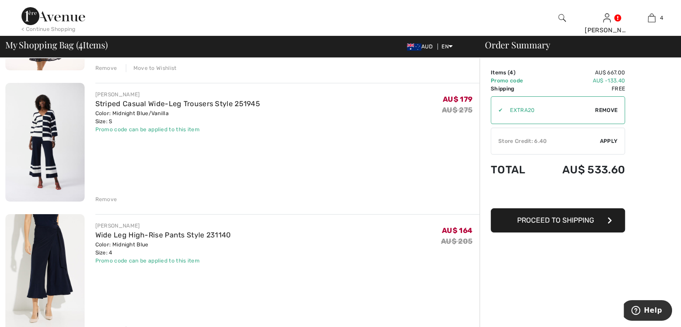
scroll to position [269, 0]
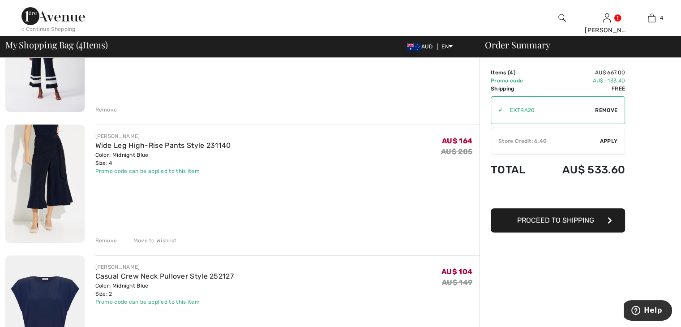
click at [166, 241] on div "Move to Wishlist" at bounding box center [151, 240] width 51 height 8
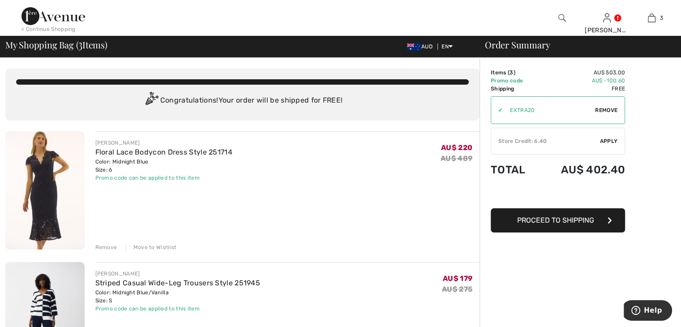
scroll to position [0, 0]
click at [152, 246] on div "Move to Wishlist" at bounding box center [151, 247] width 51 height 8
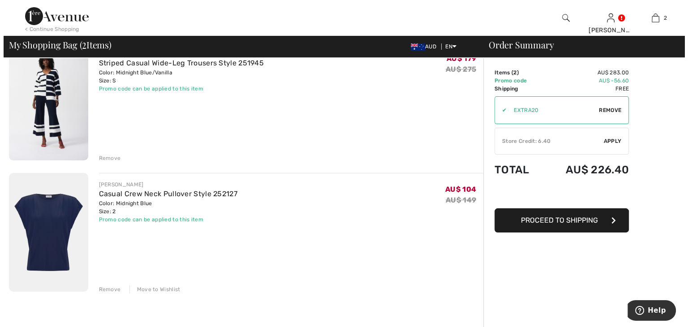
scroll to position [90, 0]
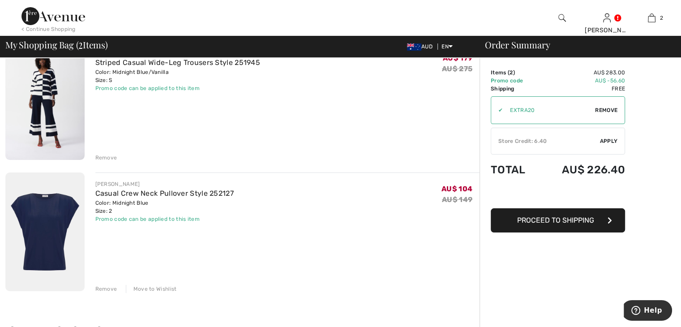
click at [563, 14] on img at bounding box center [562, 18] width 8 height 11
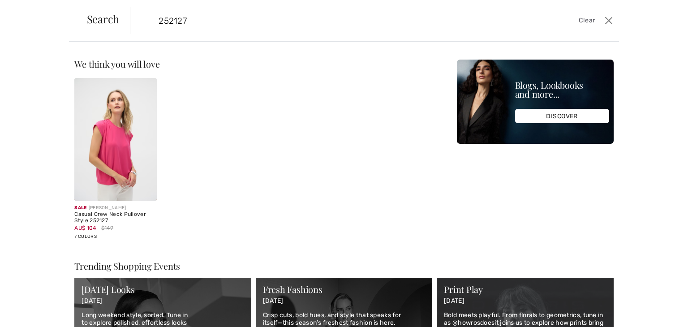
type input "252127"
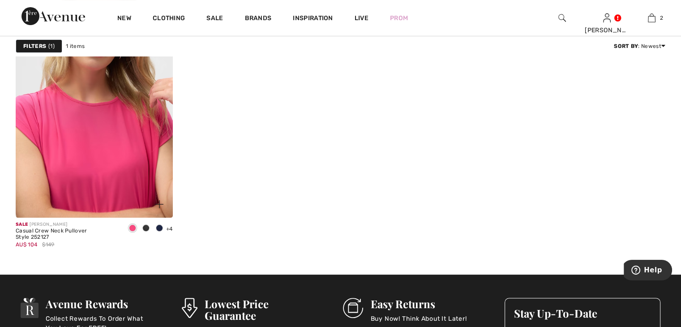
scroll to position [179, 0]
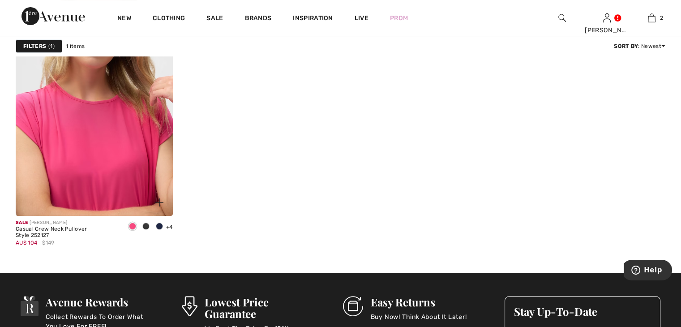
click at [118, 203] on img at bounding box center [94, 97] width 157 height 235
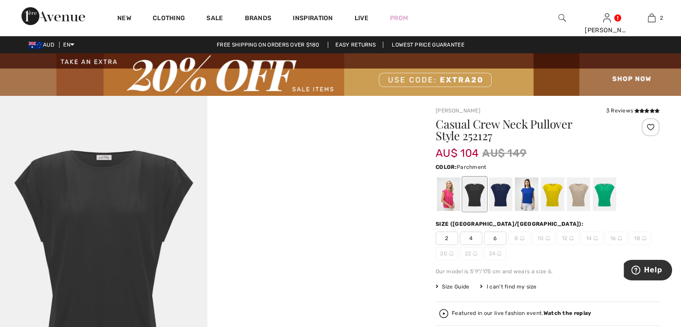
click at [580, 196] on div at bounding box center [578, 194] width 23 height 34
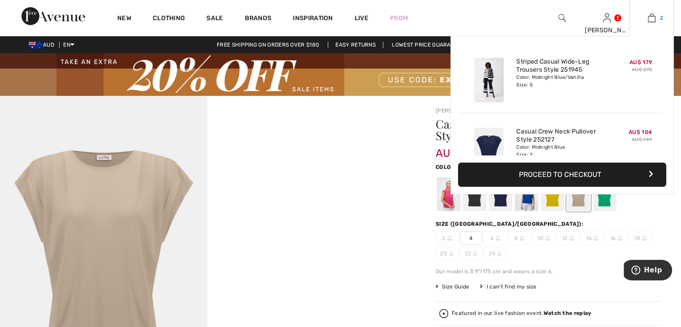
click at [654, 17] on img at bounding box center [652, 18] width 8 height 11
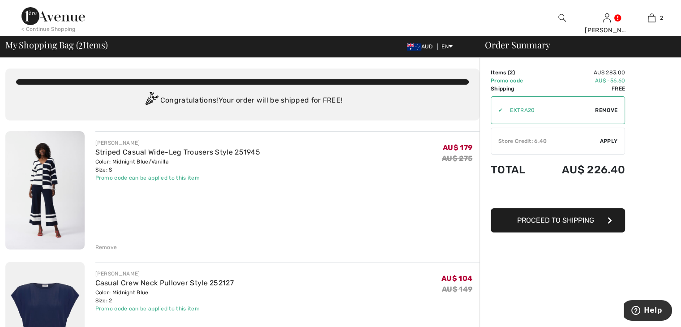
click at [603, 143] on span "Apply" at bounding box center [609, 141] width 18 height 8
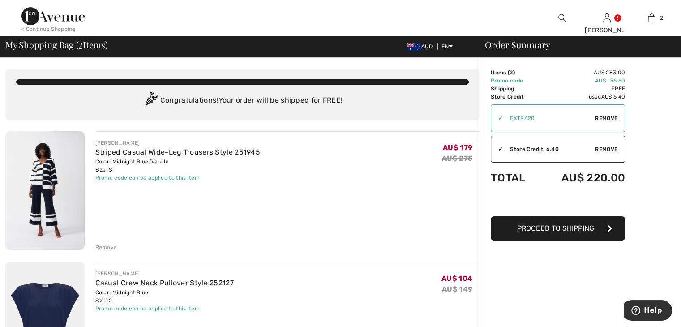
scroll to position [45, 0]
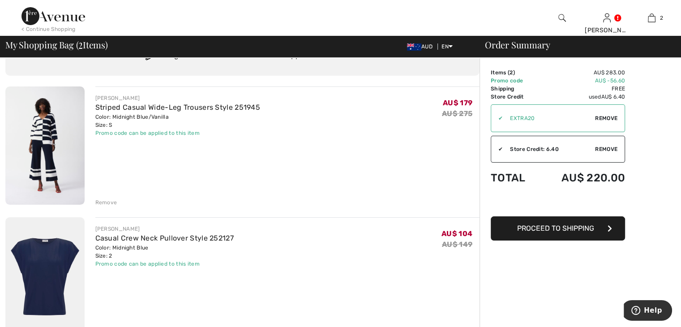
click at [556, 229] on span "Proceed to Shipping" at bounding box center [555, 228] width 77 height 9
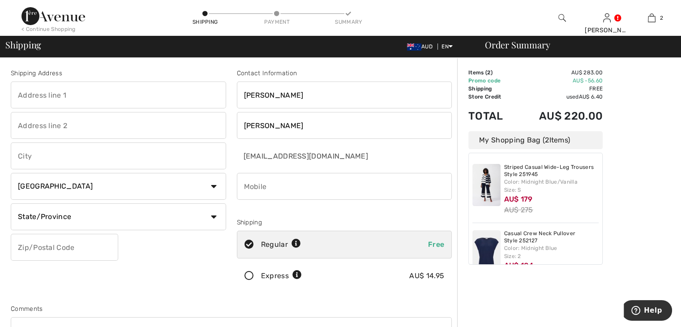
click at [65, 97] on input "text" at bounding box center [118, 94] width 215 height 27
type input "[STREET_ADDRESS]"
type input "MOTOR MARINE"
type input "[PERSON_NAME]"
select select "AU"
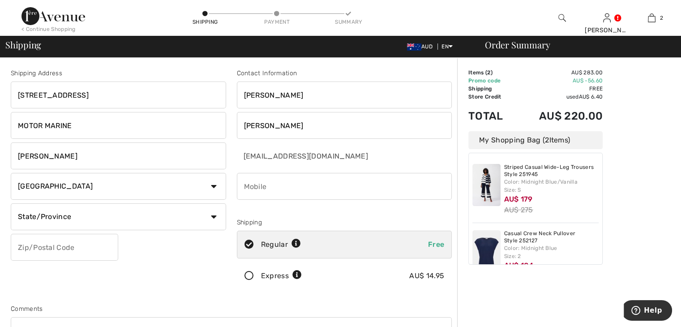
type input "4814"
type input "0423514911"
type input "[GEOGRAPHIC_DATA]"
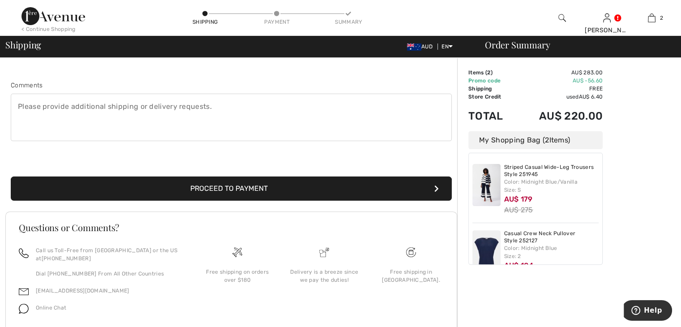
scroll to position [224, 0]
click at [227, 189] on button "Proceed to Payment" at bounding box center [231, 188] width 441 height 24
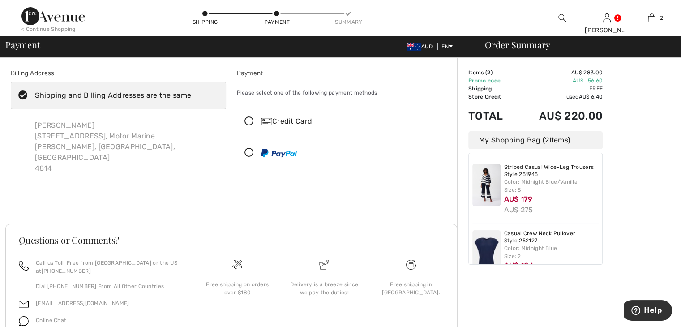
click at [248, 123] on icon at bounding box center [249, 121] width 24 height 9
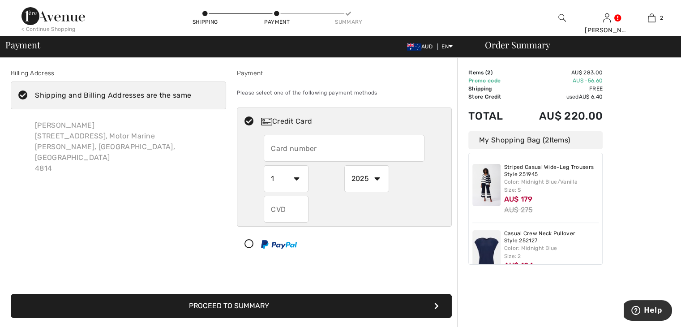
click at [279, 146] on input "text" at bounding box center [344, 148] width 161 height 27
click at [11, 294] on button "Proceed to Summary" at bounding box center [231, 306] width 441 height 24
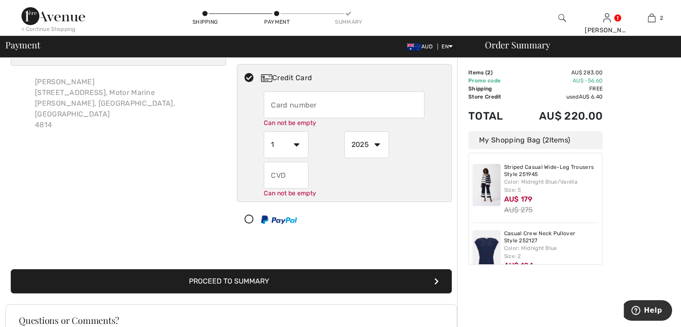
scroll to position [63, 0]
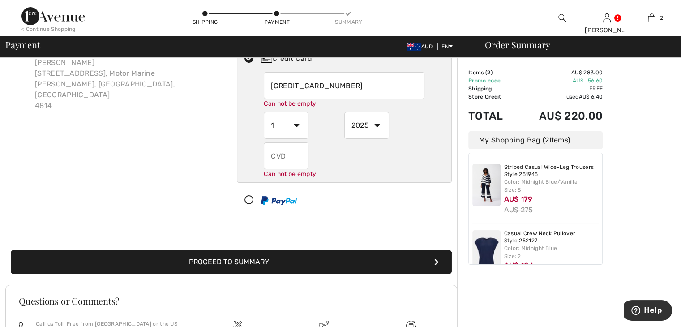
type input "[CREDIT_CARD_NUMBER]"
click at [290, 128] on select "1 2 3 4 5 6 7 8 9 10 11 12" at bounding box center [286, 125] width 45 height 27
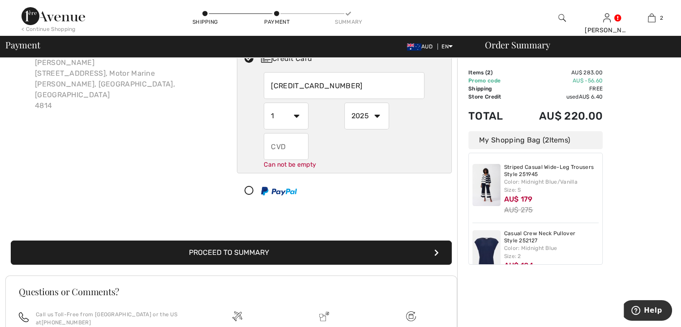
select select "10"
click at [264, 103] on select "1 2 3 4 5 6 7 8 9 10 11 12" at bounding box center [286, 116] width 45 height 27
click at [360, 121] on select "2025 2026 2027 2028 2029 2030 2031 2032 2033 2034 2035" at bounding box center [366, 116] width 45 height 27
select select "2027"
click at [344, 103] on select "2025 2026 2027 2028 2029 2030 2031 2032 2033 2034 2035" at bounding box center [366, 116] width 45 height 27
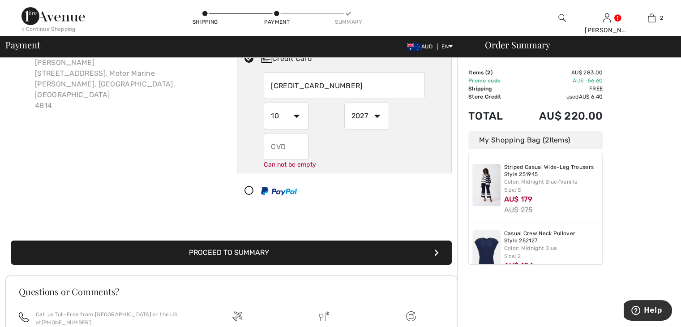
click at [287, 148] on input "text" at bounding box center [286, 146] width 45 height 27
type input "118"
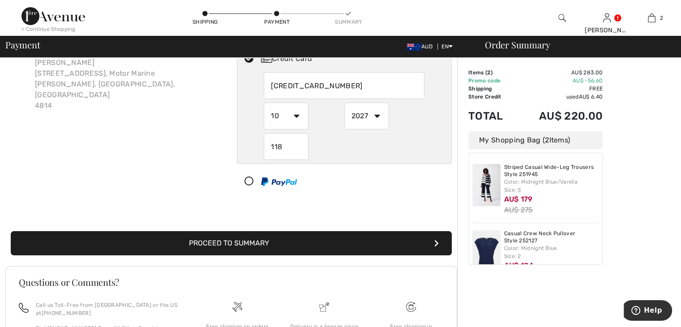
click at [152, 150] on div "Billing Address Shipping and Billing Addresses are the same Francesca Giacobone…" at bounding box center [118, 102] width 226 height 193
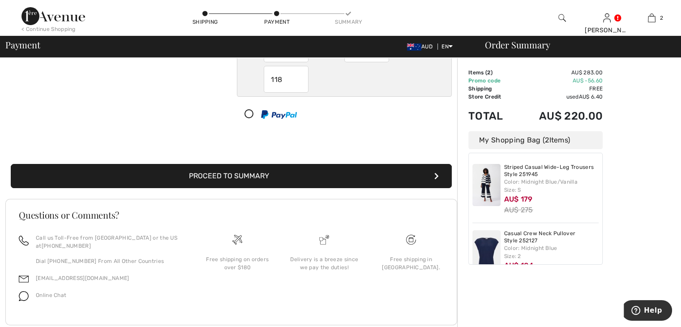
scroll to position [134, 0]
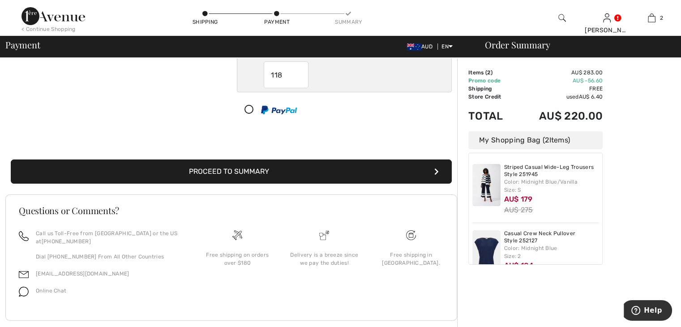
click at [226, 172] on button "Proceed to Summary" at bounding box center [231, 171] width 441 height 24
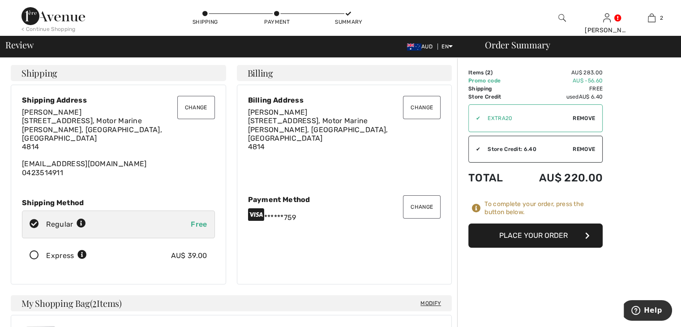
click at [535, 237] on button "Place Your Order" at bounding box center [535, 235] width 134 height 24
